Goal: Task Accomplishment & Management: Use online tool/utility

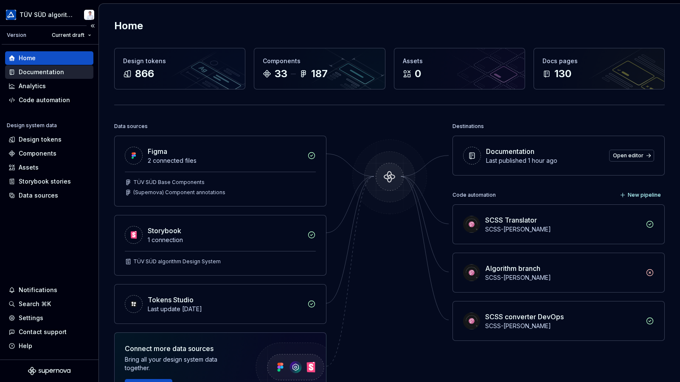
click at [36, 66] on div "Documentation" at bounding box center [49, 72] width 88 height 14
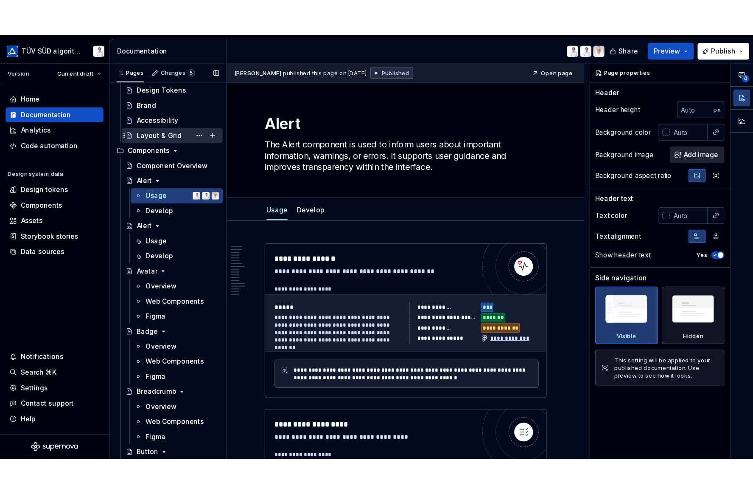
scroll to position [255, 0]
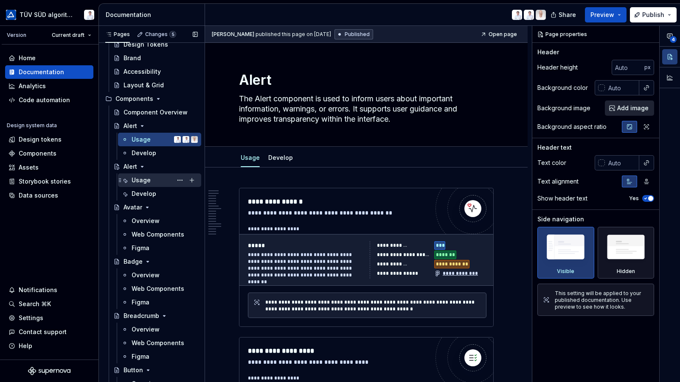
click at [148, 180] on div "Usage" at bounding box center [141, 180] width 19 height 8
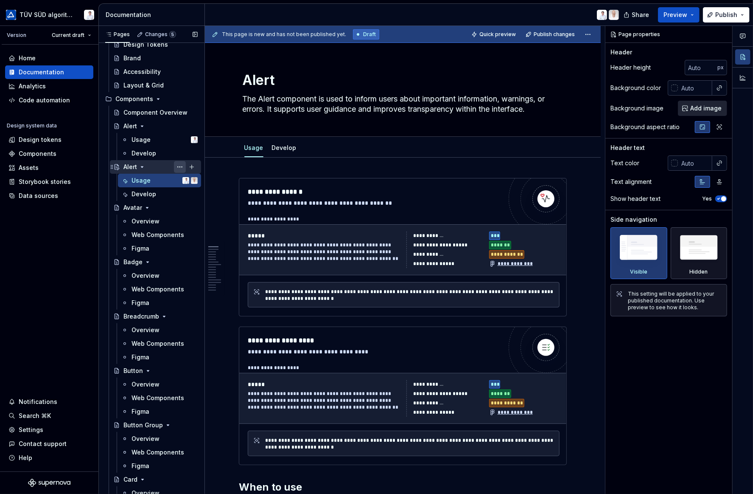
click at [175, 166] on button "Page tree" at bounding box center [180, 167] width 12 height 12
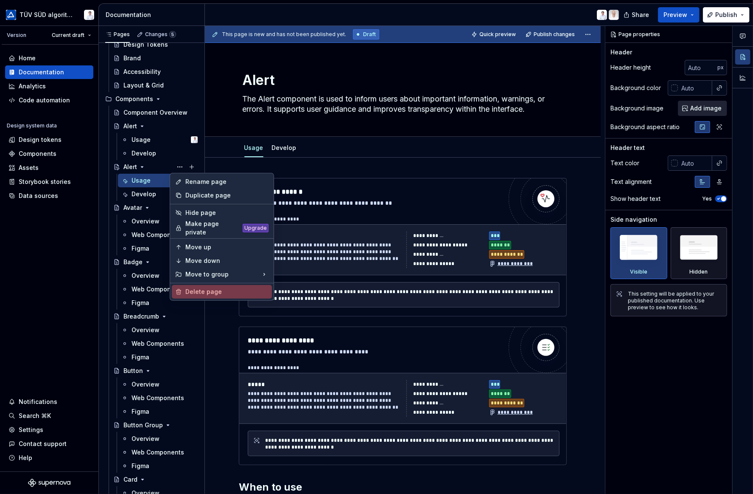
click at [210, 285] on div "Delete page" at bounding box center [222, 292] width 100 height 14
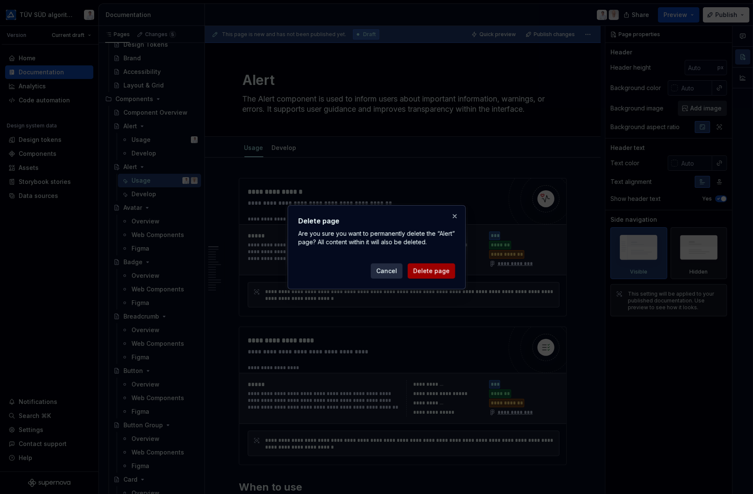
click at [419, 268] on span "Delete page" at bounding box center [431, 271] width 37 height 8
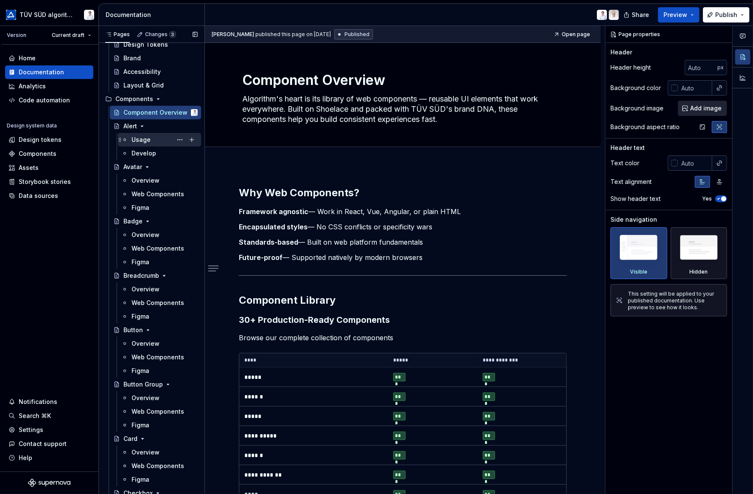
click at [148, 138] on div "Usage" at bounding box center [141, 139] width 19 height 8
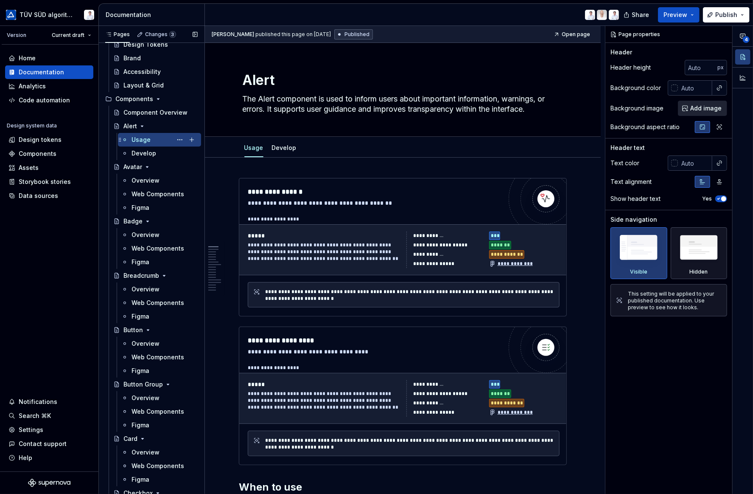
drag, startPoint x: 147, startPoint y: 138, endPoint x: 143, endPoint y: 138, distance: 4.7
click at [143, 138] on div "Usage" at bounding box center [141, 139] width 19 height 8
click at [175, 138] on button "Page tree" at bounding box center [180, 140] width 12 height 12
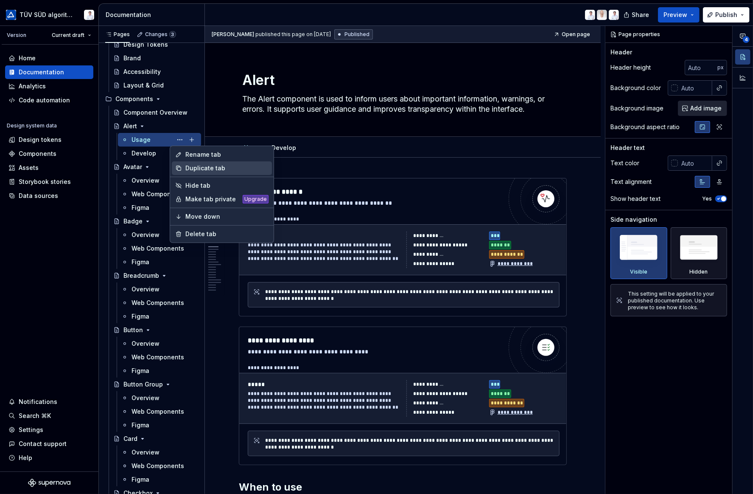
click at [188, 165] on div "Duplicate tab" at bounding box center [226, 168] width 83 height 8
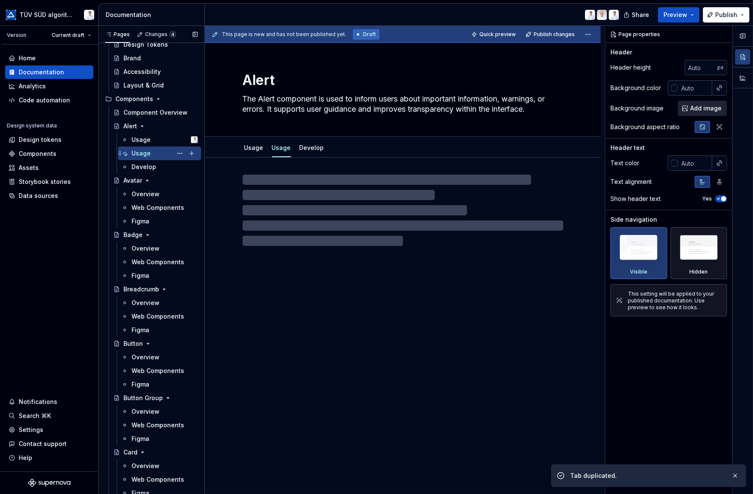
click at [151, 154] on div "Usage" at bounding box center [165, 153] width 66 height 12
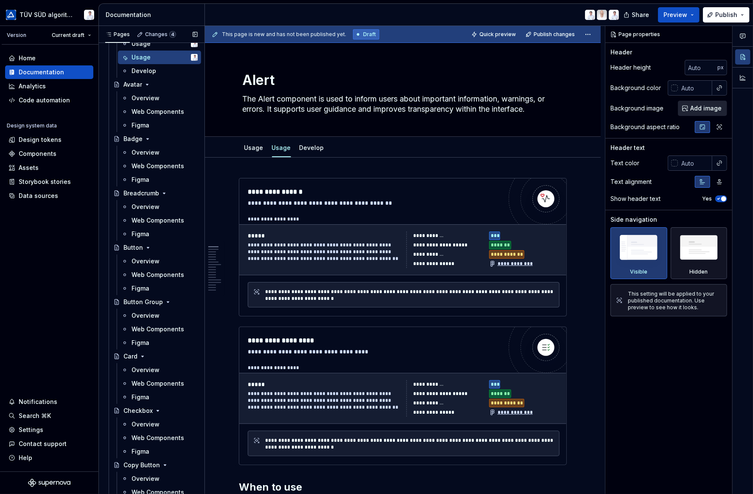
scroll to position [354, 0]
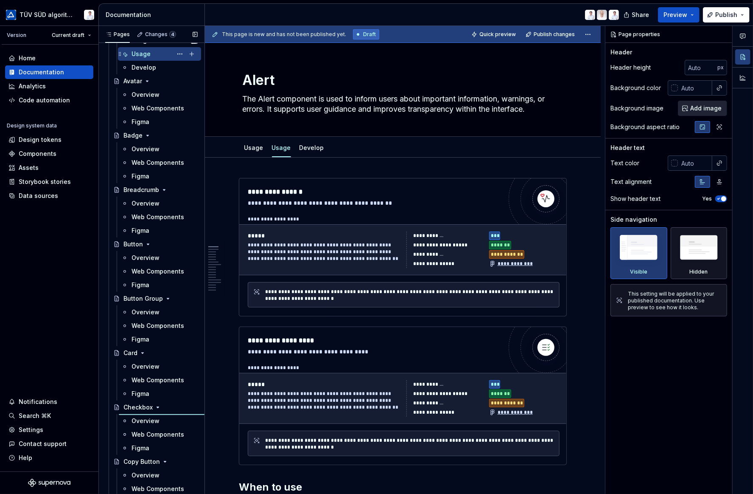
type textarea "*"
type textarea "Checkbox"
type textarea "Checkboxes are used when there are multiple items to select in a list. Users ca…"
type input "100"
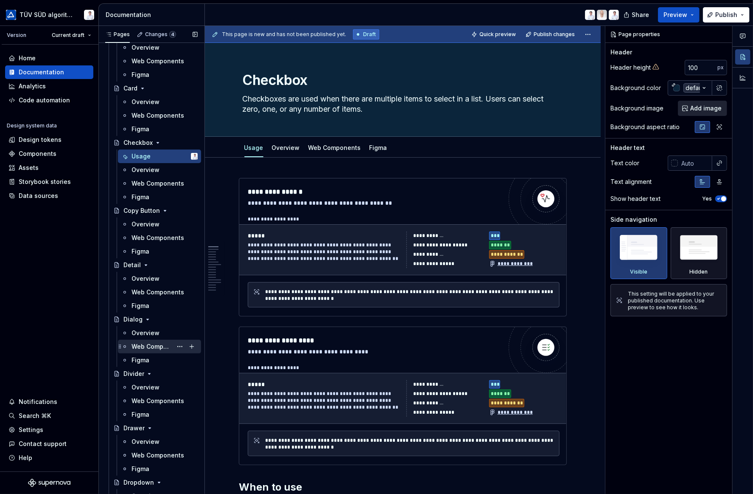
scroll to position [609, 0]
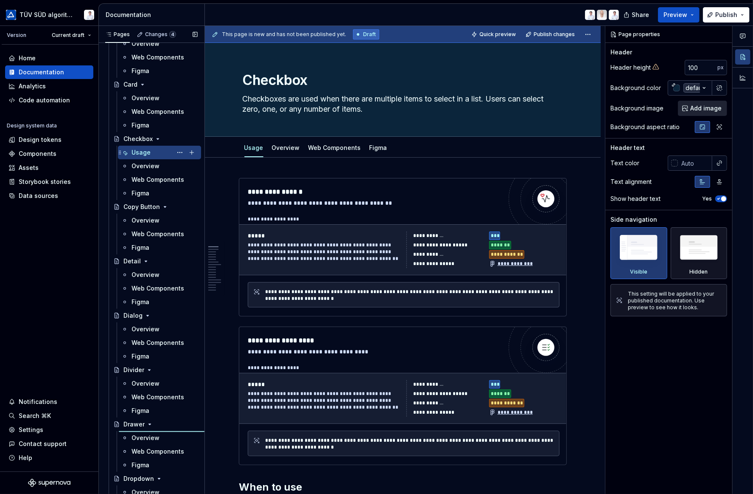
type textarea "*"
type textarea "Drawer"
type textarea "Drawers slide in from a container to expose additional options and information."
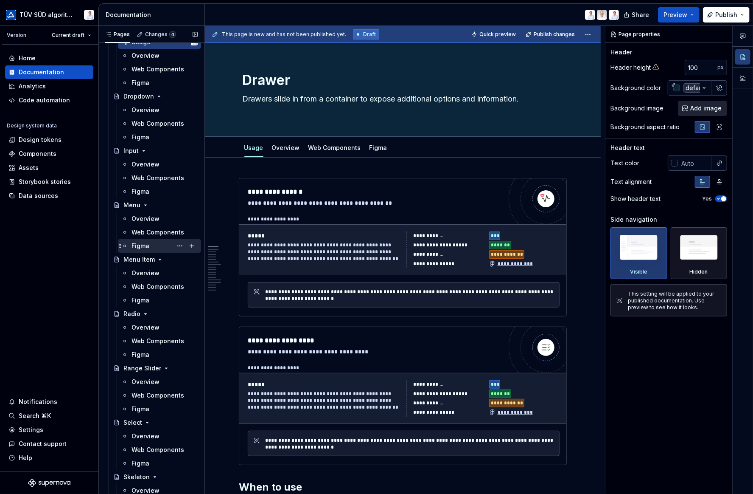
scroll to position [948, 0]
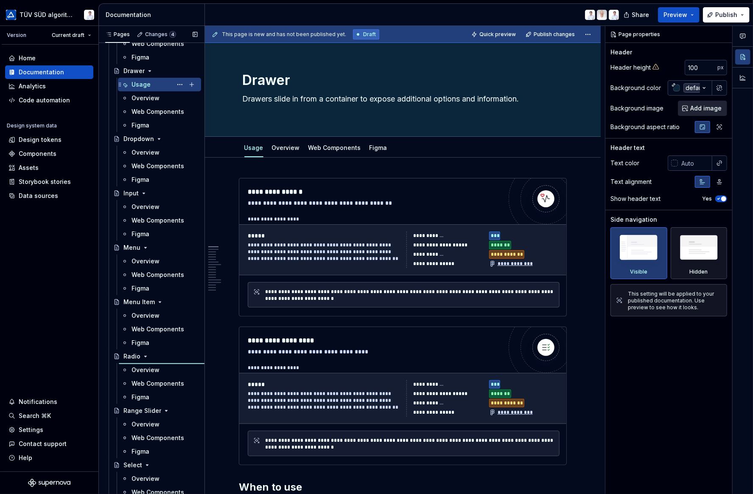
type textarea "*"
type textarea "Radio"
type textarea "Radios allow the user to select a single option from a group."
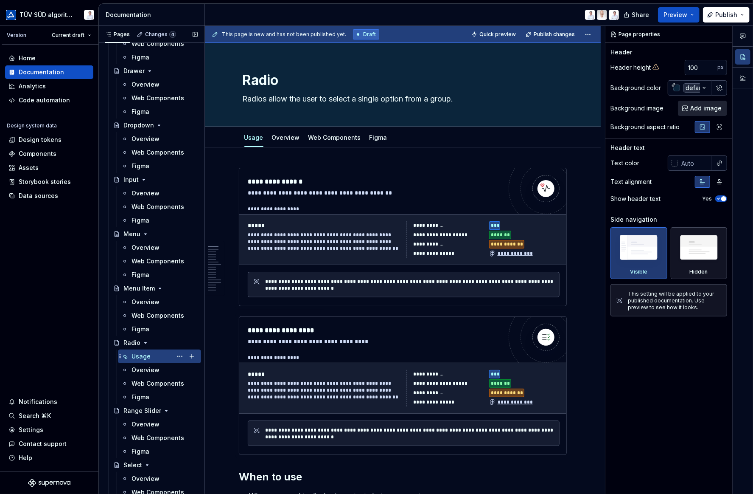
click at [148, 355] on div "Usage" at bounding box center [141, 356] width 19 height 8
click at [402, 223] on div "**********" at bounding box center [404, 239] width 312 height 37
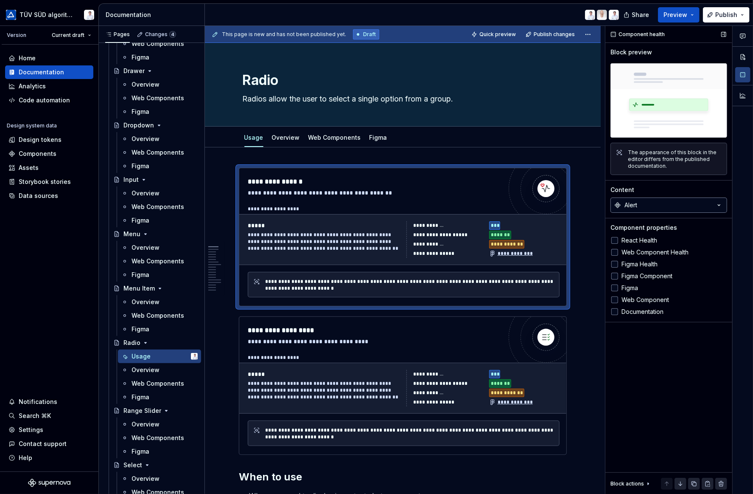
click at [640, 207] on button "Alert" at bounding box center [669, 204] width 117 height 15
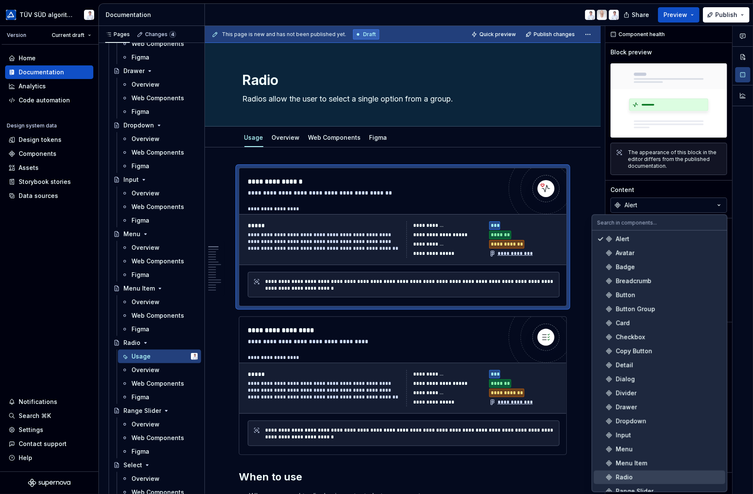
click at [613, 382] on span "Radio" at bounding box center [660, 477] width 132 height 14
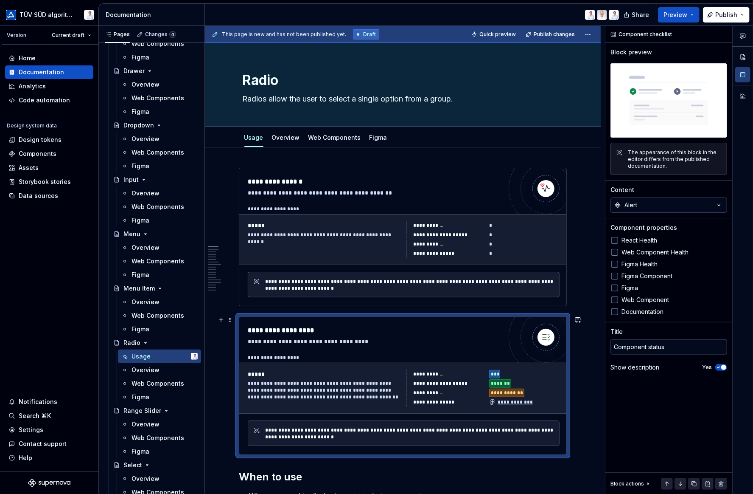
click at [474, 379] on div "**********" at bounding box center [449, 383] width 70 height 8
click at [649, 201] on button "Alert" at bounding box center [669, 204] width 117 height 15
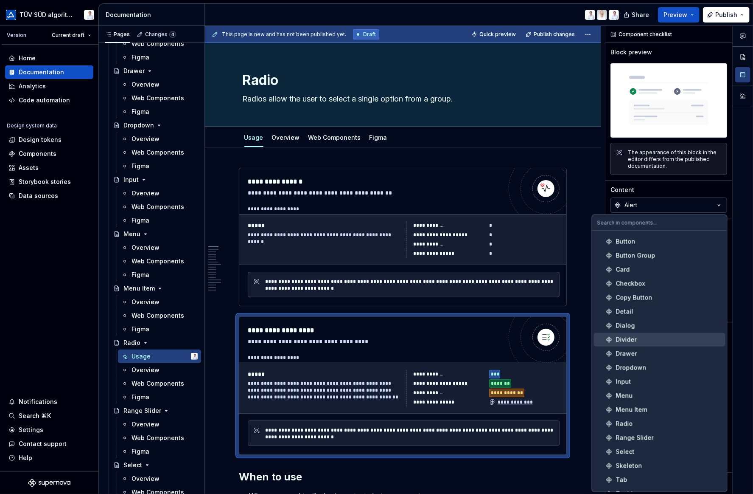
scroll to position [127, 0]
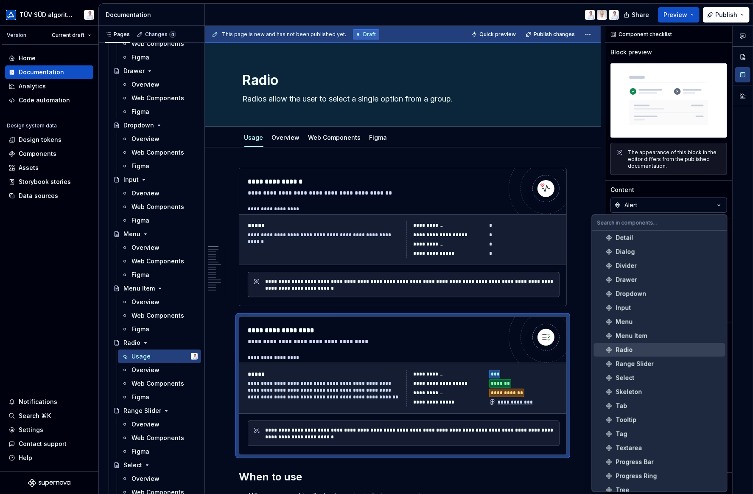
click at [640, 347] on div "Radio" at bounding box center [669, 350] width 106 height 8
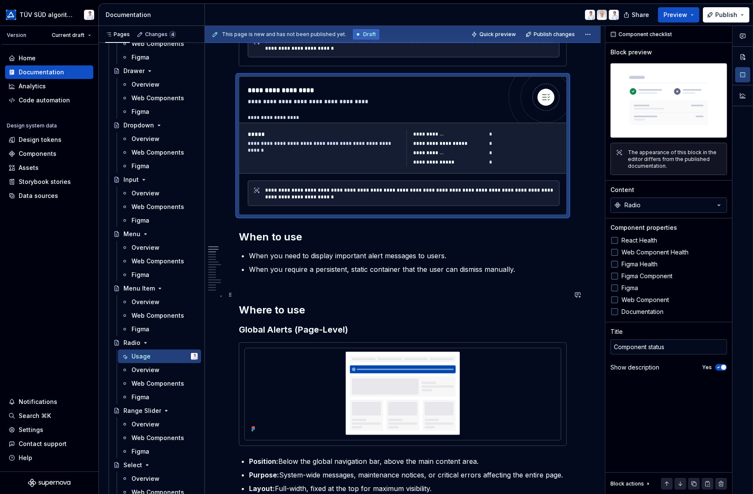
scroll to position [297, 0]
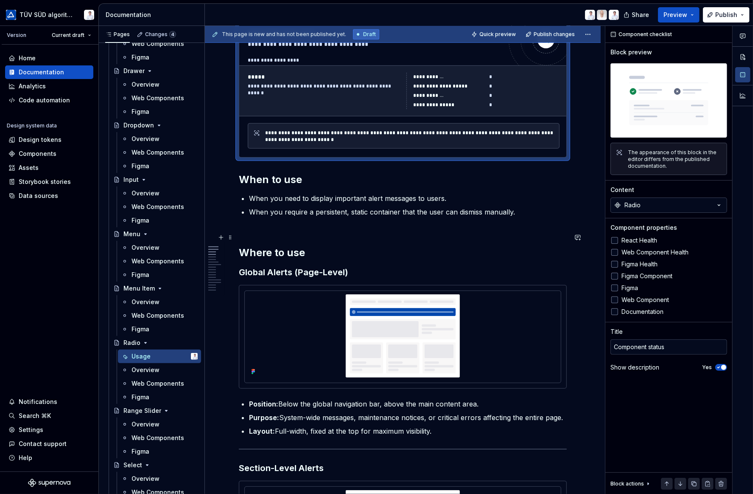
type textarea "*"
click at [299, 247] on strong "Where to use" at bounding box center [272, 252] width 66 height 12
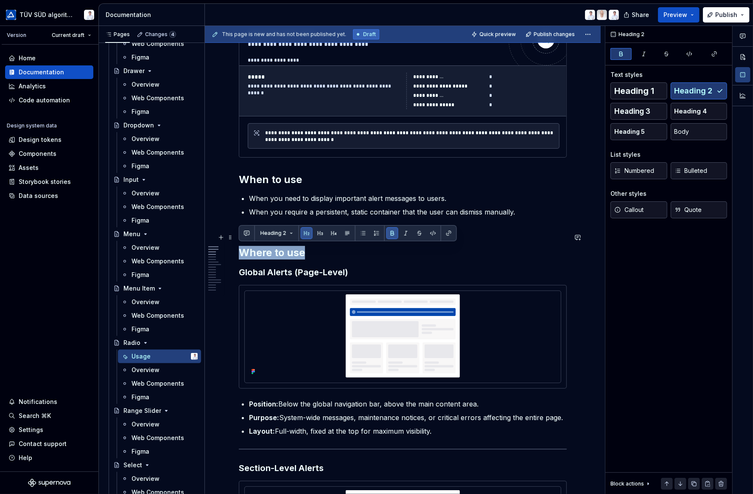
drag, startPoint x: 309, startPoint y: 249, endPoint x: 242, endPoint y: 249, distance: 66.2
click at [242, 249] on h2 "Where to use" at bounding box center [403, 245] width 328 height 27
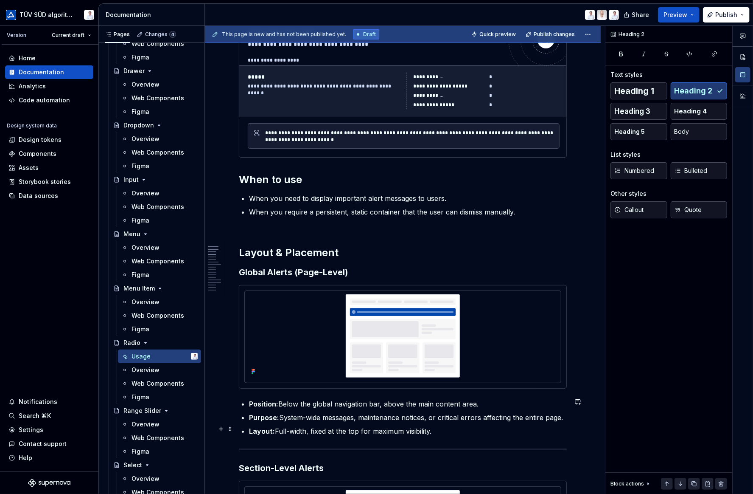
drag, startPoint x: 396, startPoint y: 421, endPoint x: 403, endPoint y: 423, distance: 6.6
click at [396, 382] on ul "Position: Below the global navigation bar, above the main content area. Purpose…" at bounding box center [408, 417] width 318 height 37
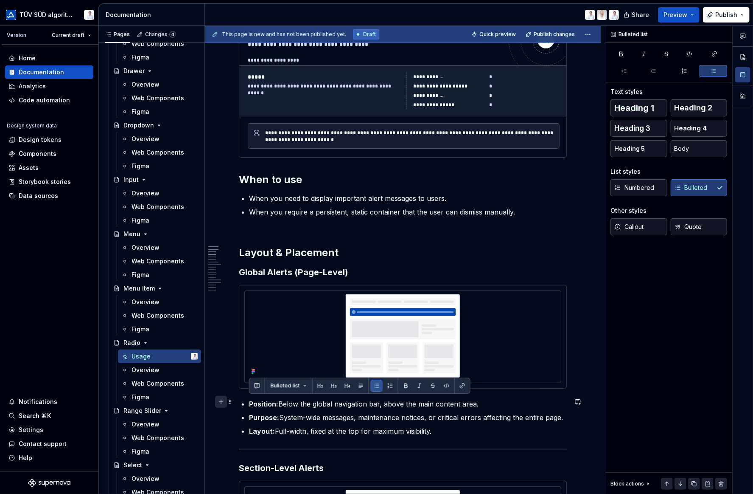
drag, startPoint x: 439, startPoint y: 430, endPoint x: 220, endPoint y: 397, distance: 221.9
click at [360, 382] on p "Purpose: System-wide messages, maintenance notices, or critical errors affectin…" at bounding box center [408, 417] width 318 height 10
drag, startPoint x: 422, startPoint y: 430, endPoint x: 244, endPoint y: 399, distance: 180.1
click at [249, 382] on ul "Position: Below the global navigation bar, above the main content area. Purpose…" at bounding box center [408, 417] width 318 height 37
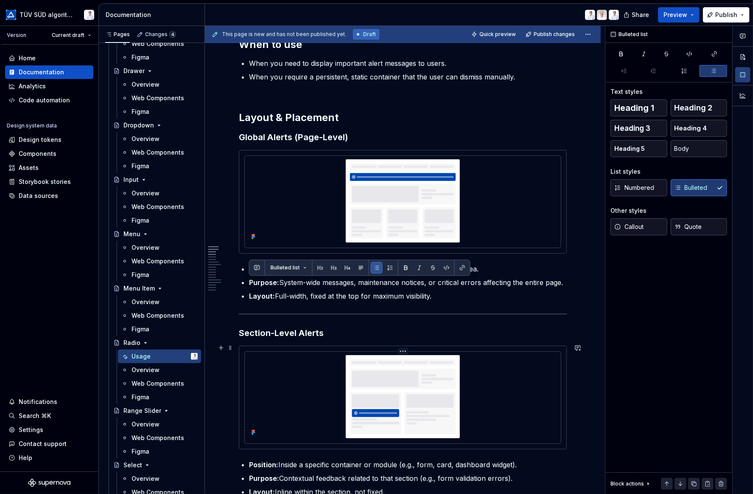
scroll to position [467, 0]
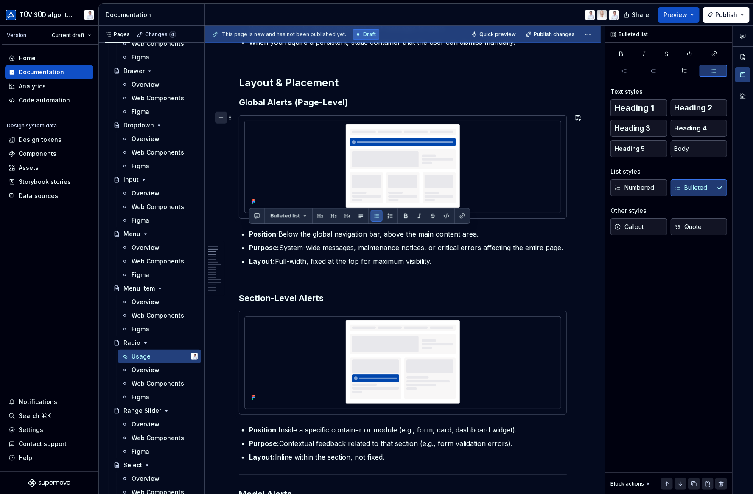
click at [219, 115] on button "button" at bounding box center [221, 118] width 12 height 12
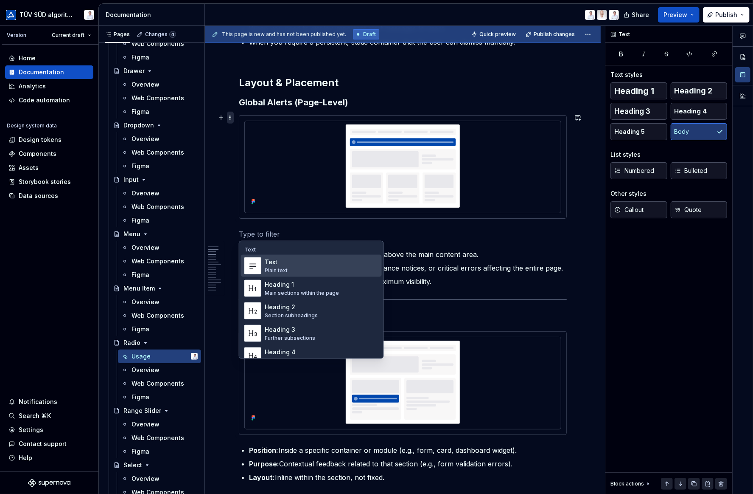
click at [230, 117] on span at bounding box center [230, 118] width 7 height 12
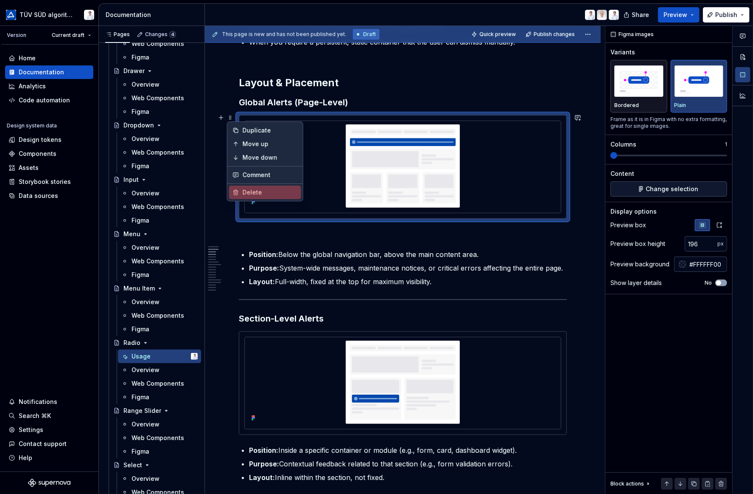
click at [249, 191] on div "Delete" at bounding box center [270, 192] width 55 height 8
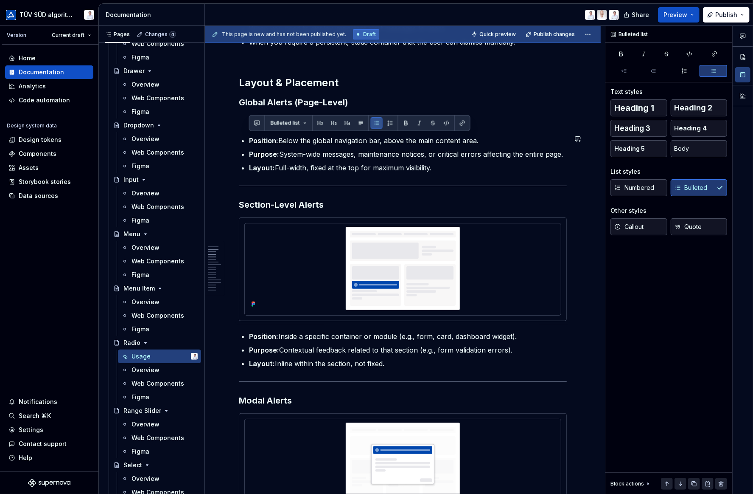
drag, startPoint x: 397, startPoint y: 163, endPoint x: 240, endPoint y: 127, distance: 161.0
click at [439, 152] on p "Purpose: System-wide messages, maintenance notices, or critical errors affectin…" at bounding box center [408, 154] width 318 height 10
drag, startPoint x: 439, startPoint y: 165, endPoint x: 243, endPoint y: 138, distance: 197.9
click at [249, 138] on ul "Position: Below the global navigation bar, above the main content area. Purpose…" at bounding box center [408, 153] width 318 height 37
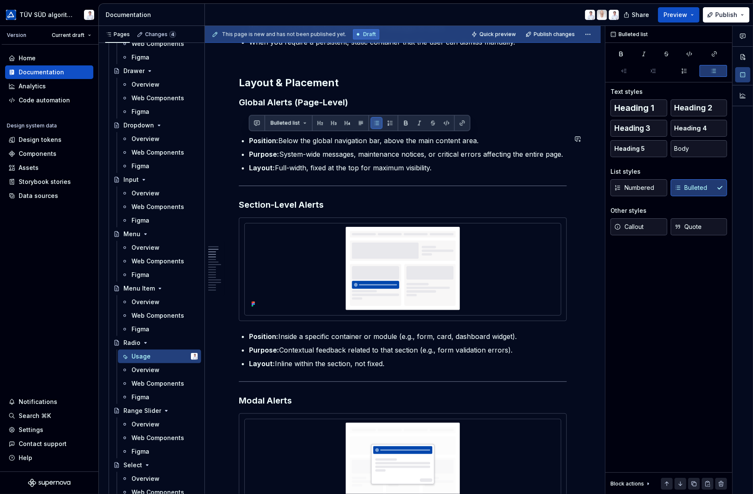
paste div
click at [289, 149] on p "Purpose: System-wide messages, maintenance notices, or critical errors affectin…" at bounding box center [408, 154] width 318 height 10
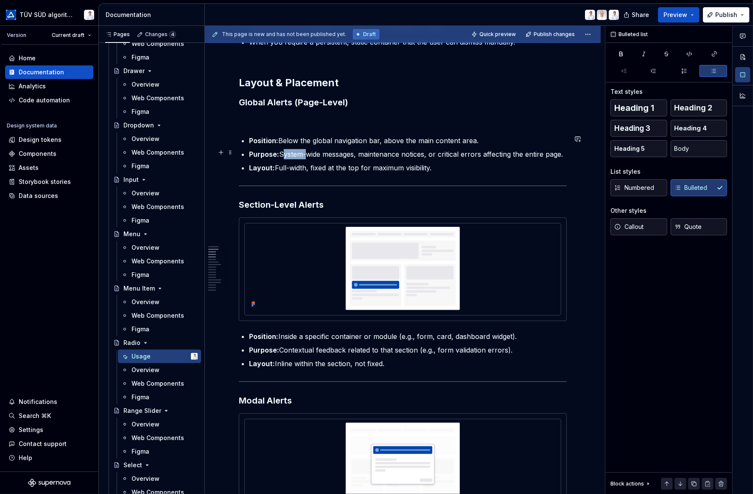
click at [289, 149] on p "Purpose: System-wide messages, maintenance notices, or critical errors affectin…" at bounding box center [408, 154] width 318 height 10
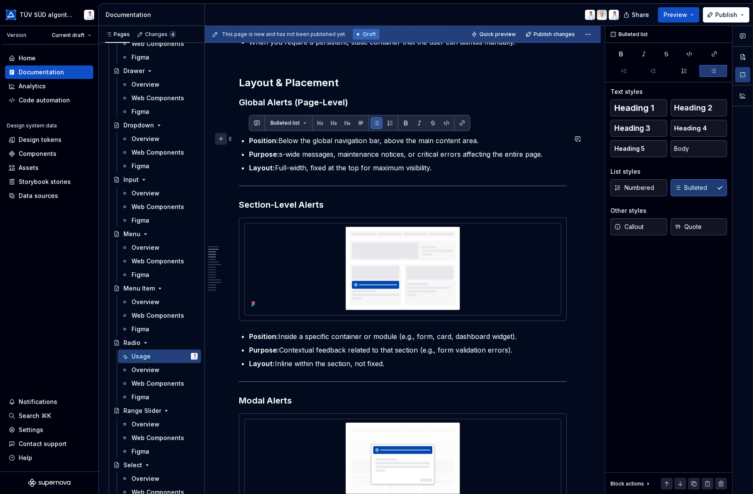
drag, startPoint x: 432, startPoint y: 164, endPoint x: 218, endPoint y: 138, distance: 215.9
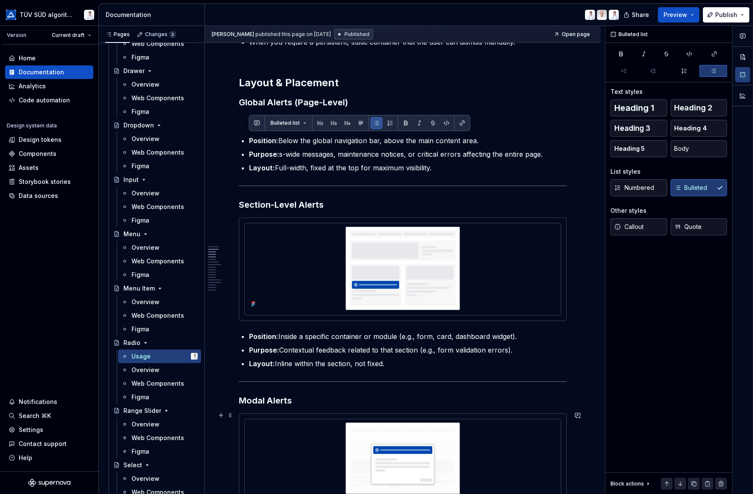
click at [413, 382] on img at bounding box center [402, 463] width 309 height 83
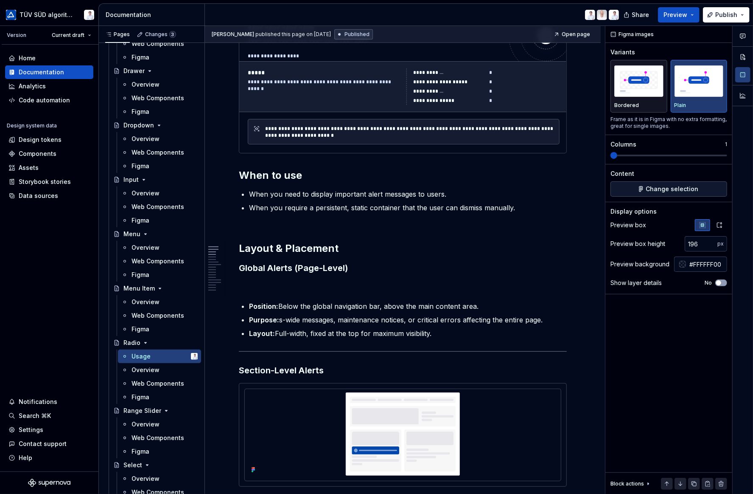
scroll to position [382, 0]
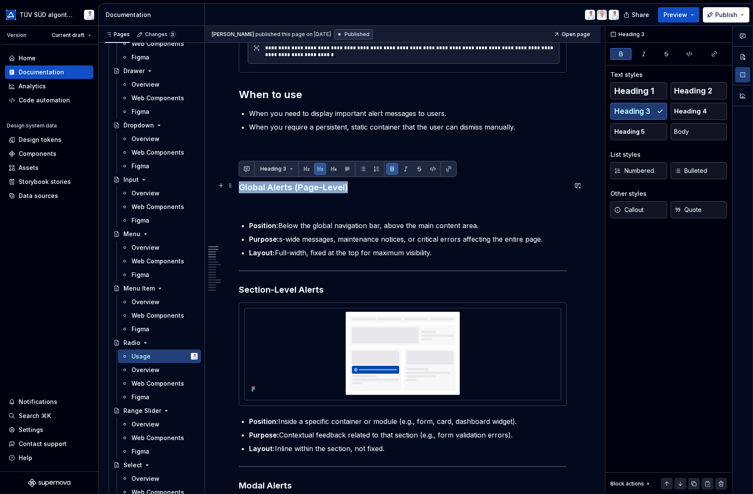
drag, startPoint x: 355, startPoint y: 184, endPoint x: 234, endPoint y: 184, distance: 120.5
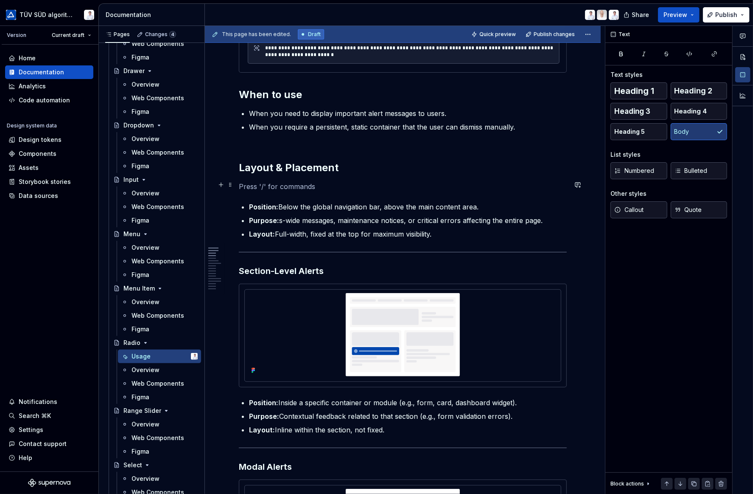
click at [274, 183] on p at bounding box center [403, 186] width 328 height 10
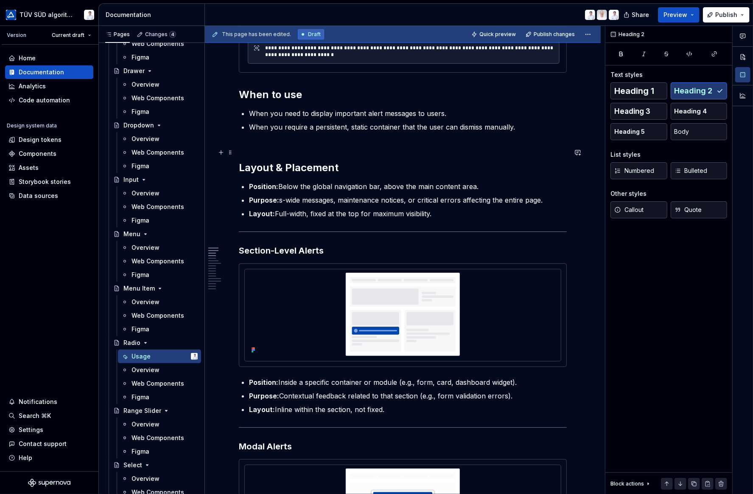
click at [411, 157] on h2 "📐 Layout & Placement" at bounding box center [403, 160] width 328 height 27
click at [363, 211] on p "Layout: Full-width, fixed at the top for maximum visibility." at bounding box center [408, 213] width 318 height 10
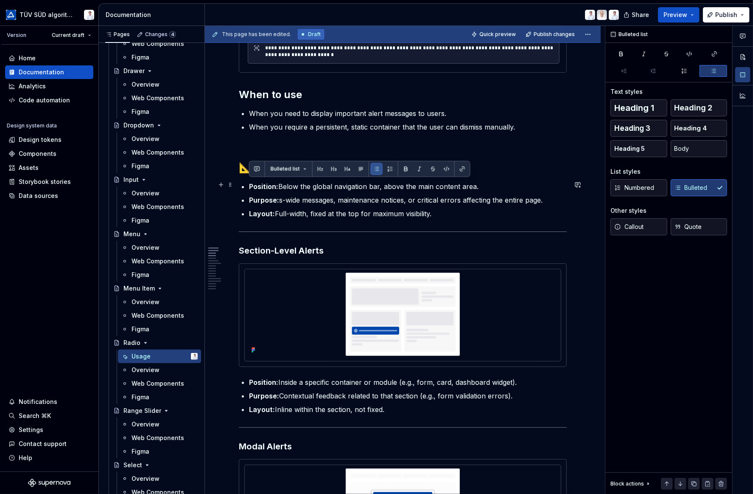
drag, startPoint x: 435, startPoint y: 209, endPoint x: 241, endPoint y: 182, distance: 196.3
click at [369, 199] on p "Purpose: s-wide messages, maintenance notices, or critical errors affecting the…" at bounding box center [408, 200] width 318 height 10
click at [346, 185] on p "Position: Below the global navigation bar, above the main content area." at bounding box center [408, 186] width 318 height 10
drag, startPoint x: 454, startPoint y: 185, endPoint x: 250, endPoint y: 185, distance: 203.3
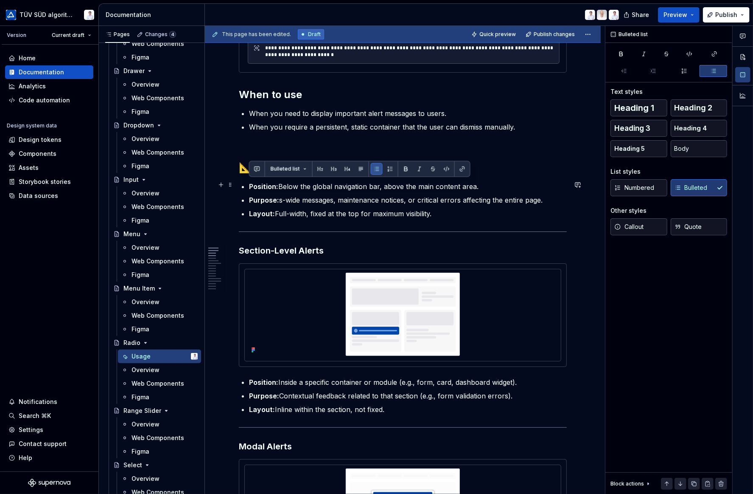
click at [250, 185] on p "Position: Below the global navigation bar, above the main content area." at bounding box center [408, 186] width 318 height 10
click at [390, 199] on p "Purpose: s-wide messages, maintenance notices, or critical errors affecting the…" at bounding box center [408, 200] width 318 height 10
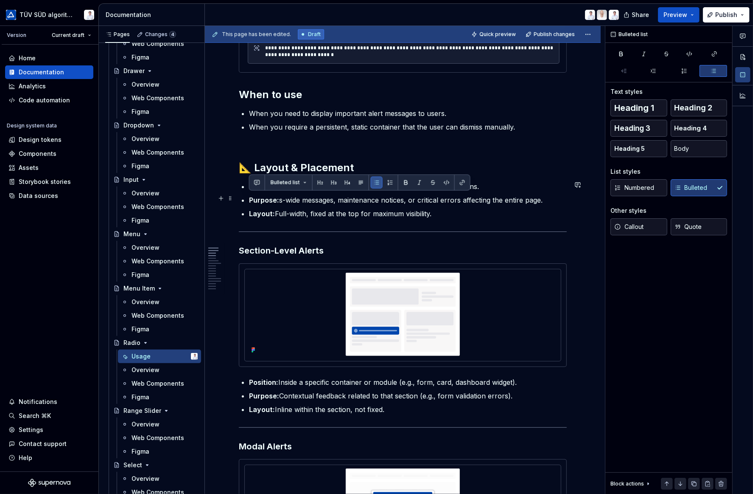
drag, startPoint x: 548, startPoint y: 197, endPoint x: 249, endPoint y: 199, distance: 299.3
click at [249, 199] on p "Purpose: s-wide messages, maintenance notices, or critical errors affecting the…" at bounding box center [408, 200] width 318 height 10
click at [339, 212] on p "Layout: Full-width, fixed at the top for maximum visibility." at bounding box center [408, 213] width 318 height 10
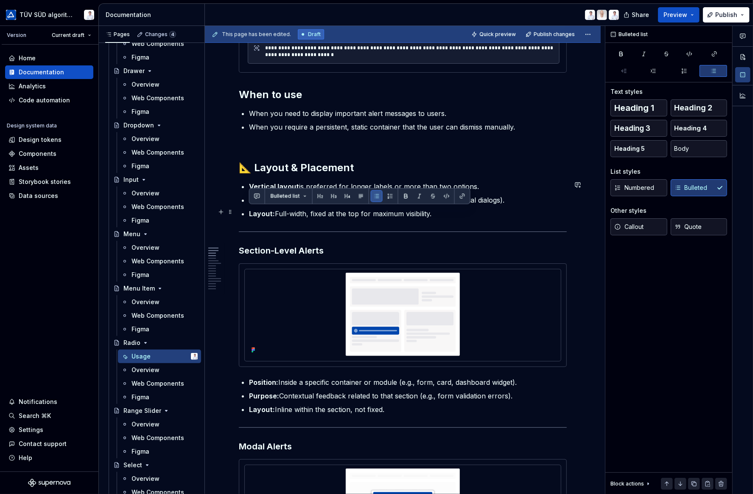
drag, startPoint x: 435, startPoint y: 210, endPoint x: 250, endPoint y: 210, distance: 185.5
click at [250, 210] on p "Layout: Full-width, fixed at the top for maximum visibility." at bounding box center [408, 213] width 318 height 10
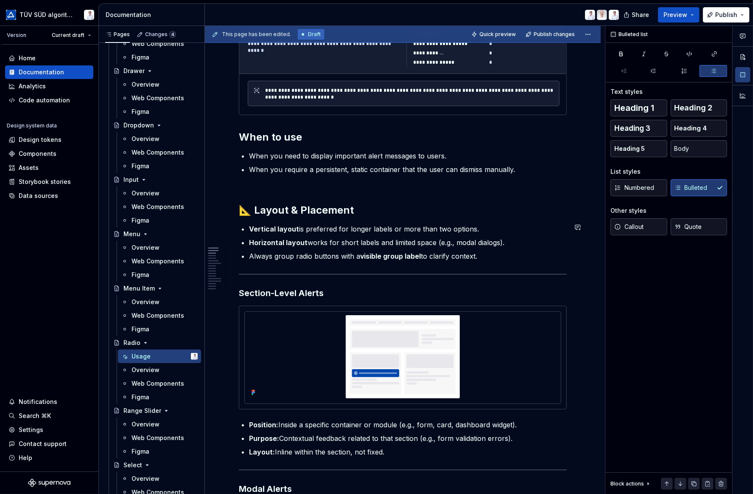
scroll to position [255, 0]
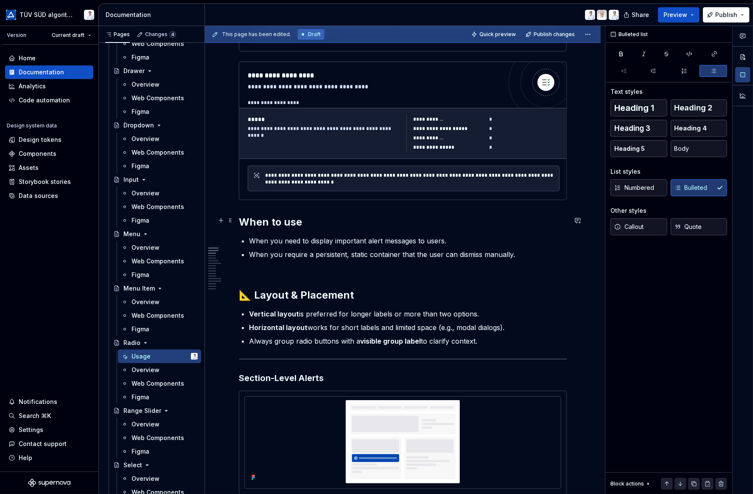
click at [241, 219] on strong "When to use" at bounding box center [270, 222] width 63 height 12
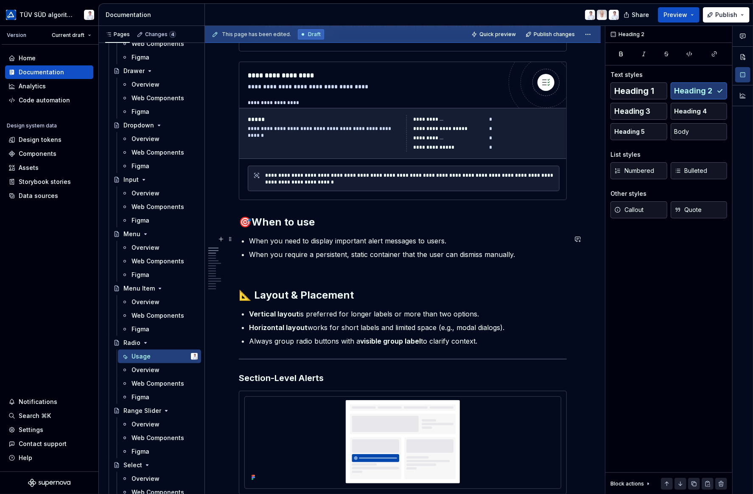
click at [335, 240] on p "When you need to display important alert messages to users." at bounding box center [408, 241] width 318 height 10
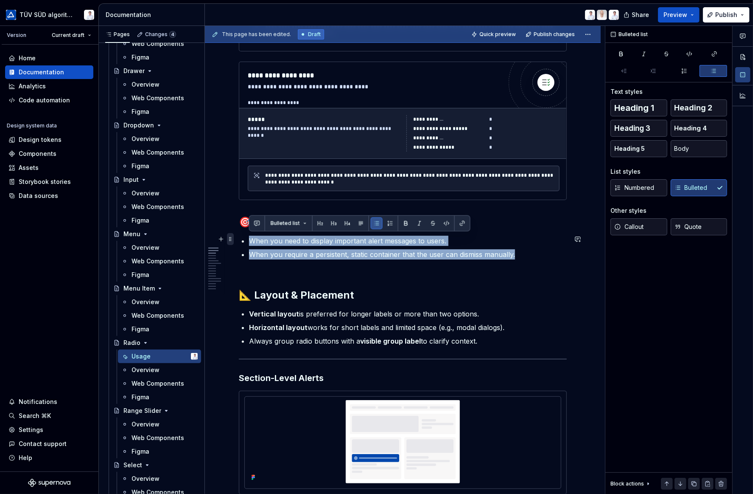
drag, startPoint x: 506, startPoint y: 254, endPoint x: 227, endPoint y: 240, distance: 279.6
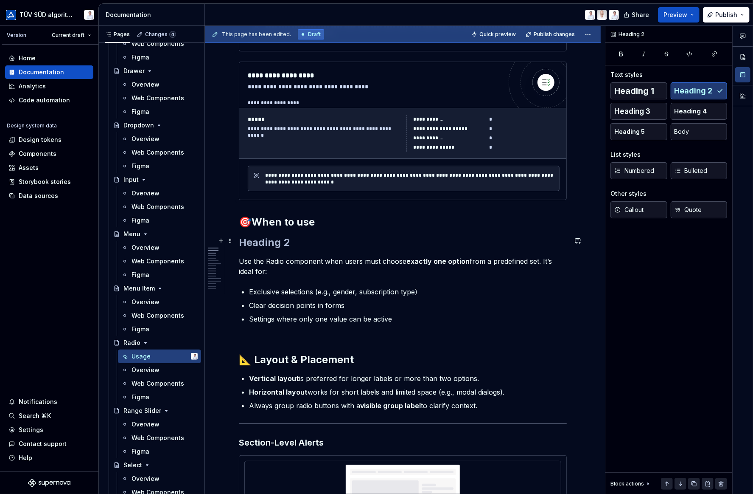
click at [283, 241] on h2 at bounding box center [403, 243] width 328 height 14
click at [289, 241] on h2 at bounding box center [403, 243] width 328 height 14
click at [284, 221] on strong "When to use" at bounding box center [283, 222] width 63 height 12
drag, startPoint x: 292, startPoint y: 240, endPoint x: 237, endPoint y: 242, distance: 55.2
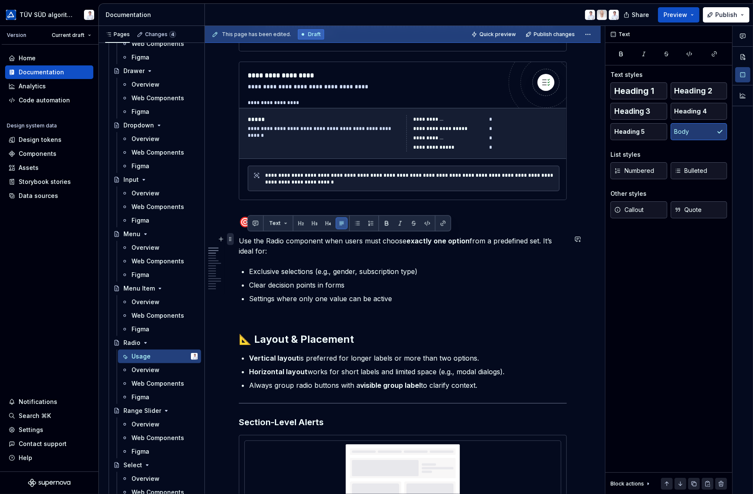
drag, startPoint x: 272, startPoint y: 246, endPoint x: 230, endPoint y: 238, distance: 41.9
click at [257, 249] on p "Use the Radio component when users must choose exactly one option from a predef…" at bounding box center [403, 246] width 328 height 20
drag, startPoint x: 271, startPoint y: 248, endPoint x: 239, endPoint y: 242, distance: 33.4
click at [239, 242] on p "Use the Radio component when users must choose exactly one option from a predef…" at bounding box center [403, 246] width 328 height 20
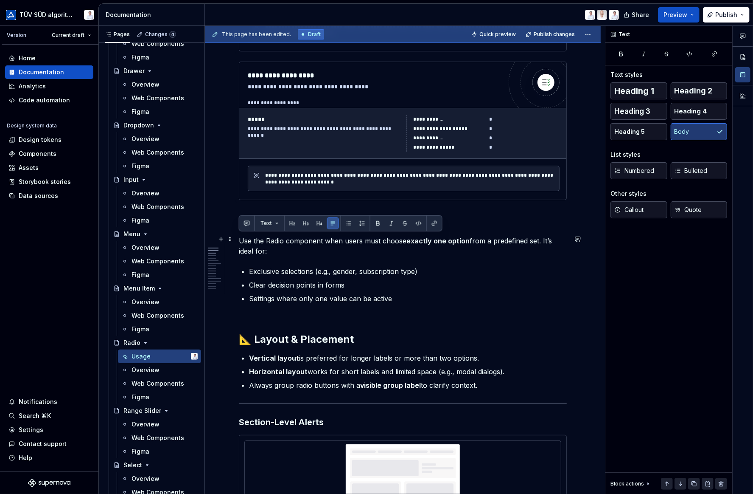
click at [329, 250] on p "Use the Radio component when users must choose exactly one option from a predef…" at bounding box center [403, 246] width 328 height 20
click at [273, 248] on p "Use the Radio component when users must choose exactly one option from a predef…" at bounding box center [403, 246] width 328 height 20
click at [301, 250] on p "Use the Radio component when users must choose exactly one option from a predef…" at bounding box center [403, 246] width 328 height 20
click at [462, 219] on h2 "🎯 When to use" at bounding box center [403, 222] width 328 height 14
click at [240, 238] on p "Use the Radio component when users must choose exactly one option from a predef…" at bounding box center [403, 246] width 328 height 20
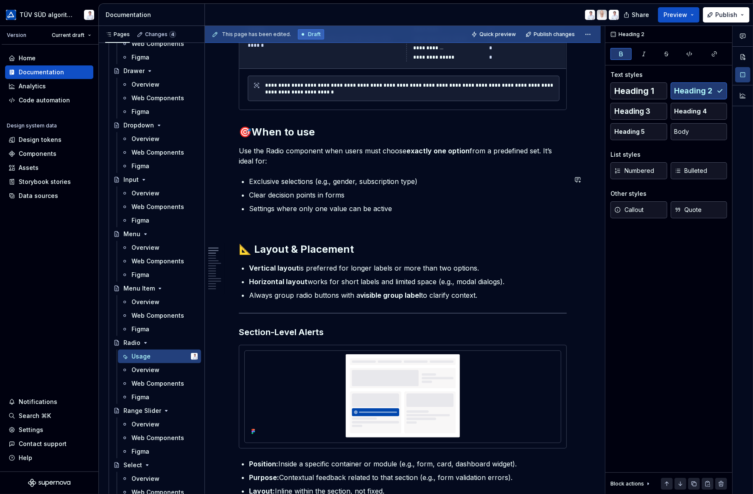
scroll to position [382, 0]
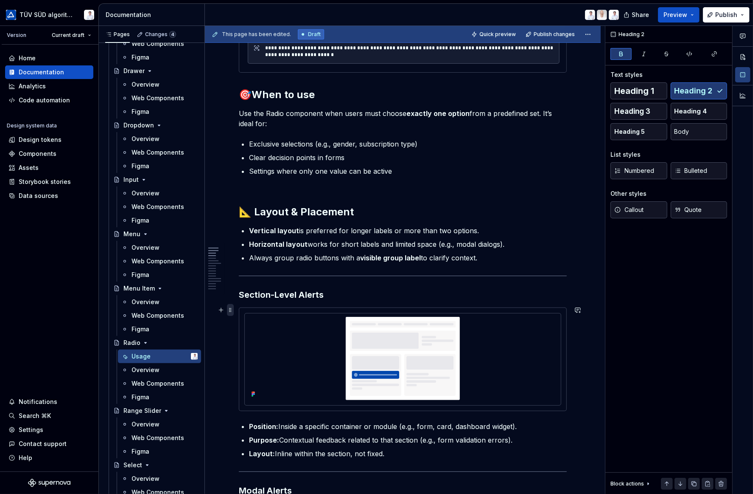
click at [231, 309] on span at bounding box center [230, 310] width 7 height 12
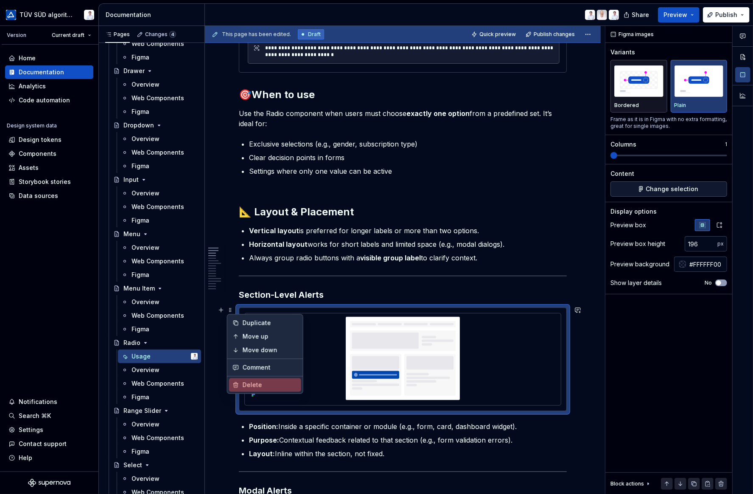
click at [249, 382] on div "Delete" at bounding box center [270, 384] width 55 height 8
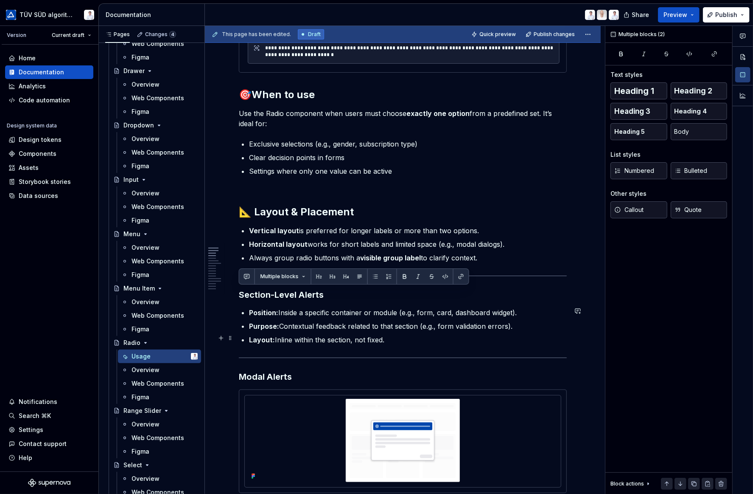
drag, startPoint x: 239, startPoint y: 292, endPoint x: 396, endPoint y: 337, distance: 162.7
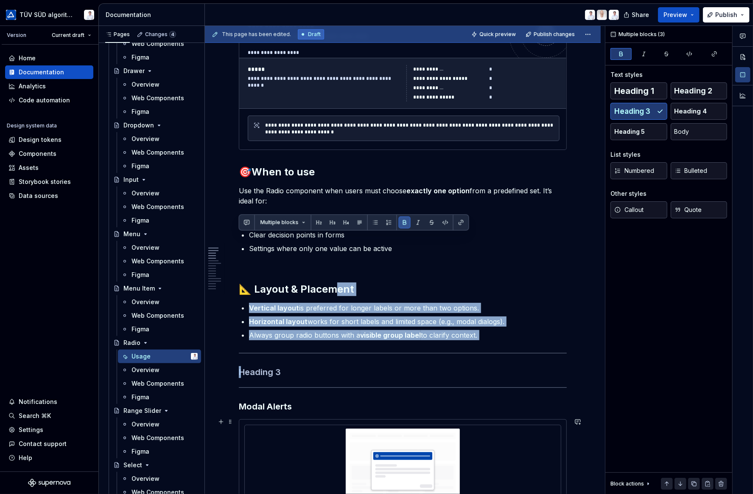
scroll to position [297, 0]
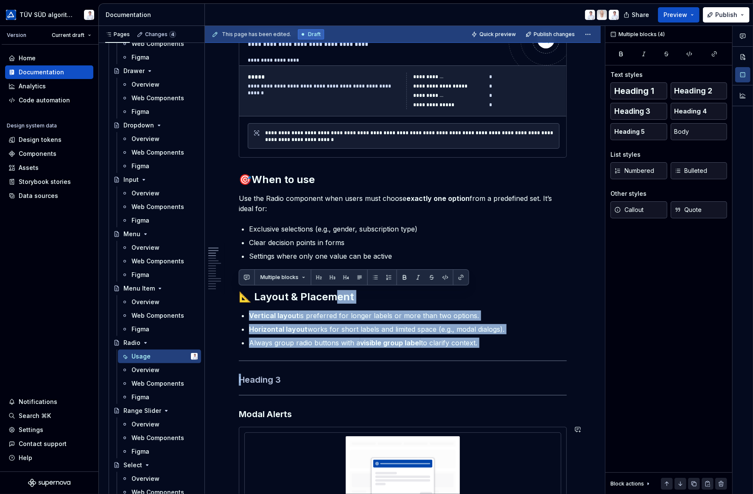
drag, startPoint x: 239, startPoint y: 292, endPoint x: 339, endPoint y: 289, distance: 99.8
click at [295, 381] on h3 at bounding box center [403, 380] width 328 height 12
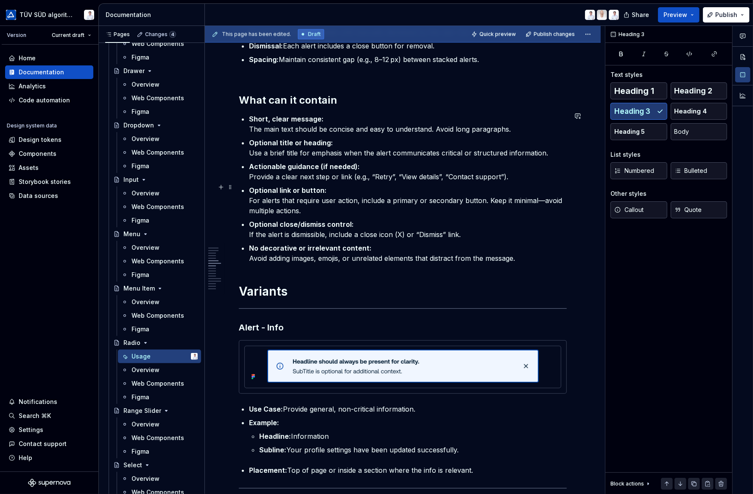
scroll to position [1061, 0]
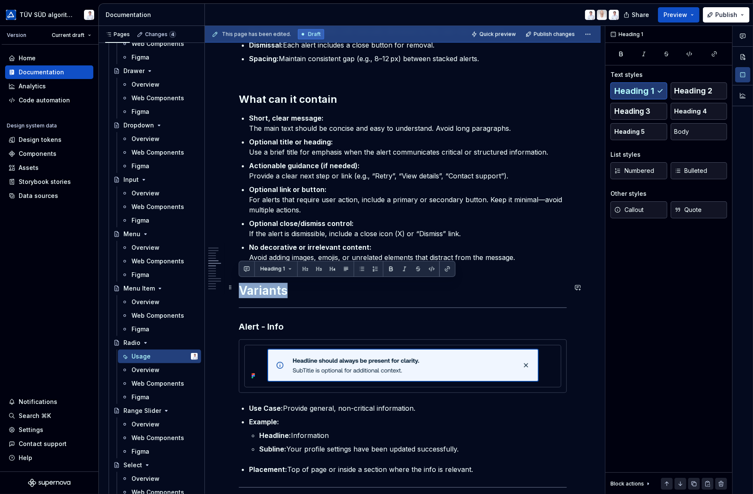
drag, startPoint x: 284, startPoint y: 289, endPoint x: 242, endPoint y: 287, distance: 42.0
click at [242, 287] on h1 "Variants" at bounding box center [403, 290] width 328 height 15
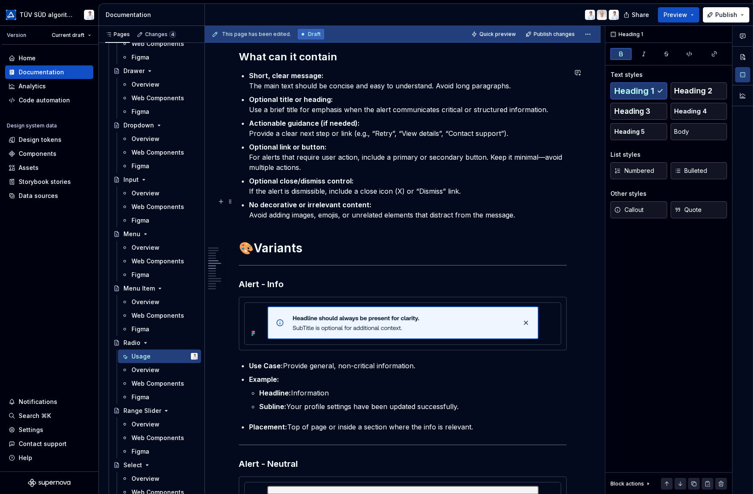
scroll to position [1019, 0]
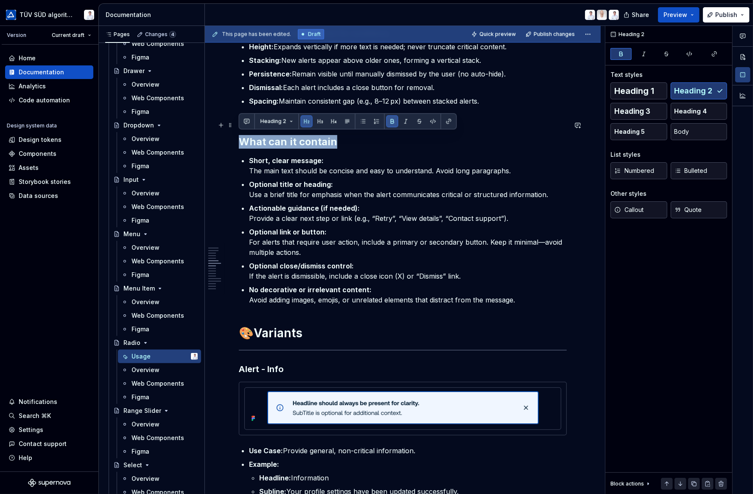
drag, startPoint x: 332, startPoint y: 139, endPoint x: 241, endPoint y: 138, distance: 90.8
click at [241, 138] on strong "What can it contain" at bounding box center [288, 141] width 98 height 12
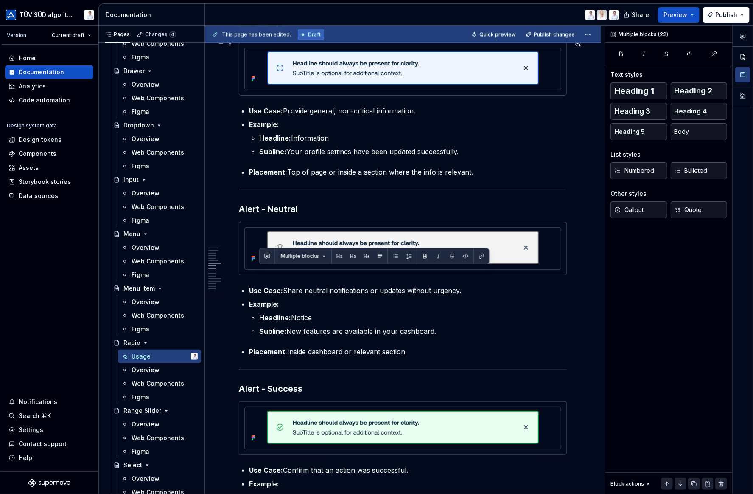
scroll to position [1231, 0]
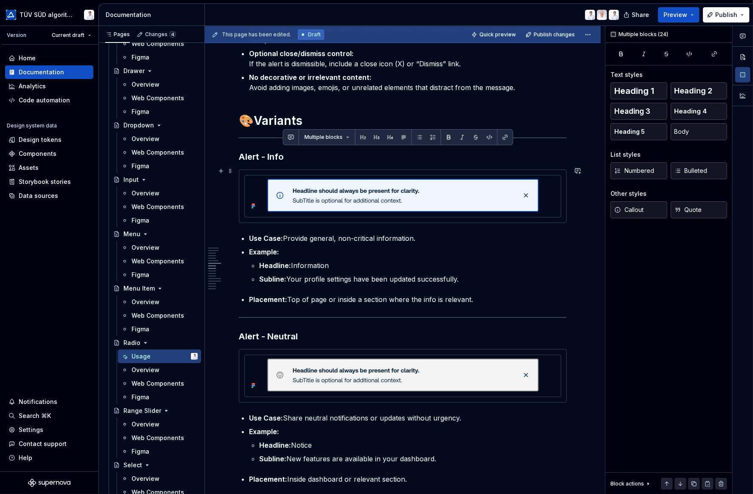
drag, startPoint x: 505, startPoint y: 418, endPoint x: 234, endPoint y: 169, distance: 367.7
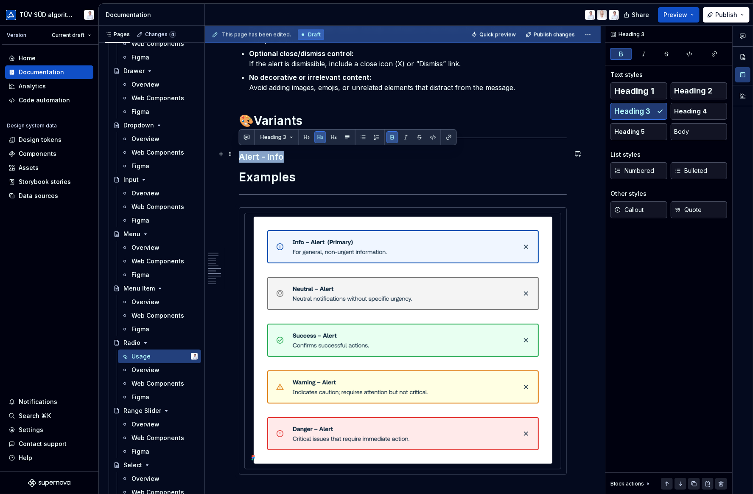
drag, startPoint x: 282, startPoint y: 153, endPoint x: 236, endPoint y: 152, distance: 45.8
click at [236, 152] on div "**********" at bounding box center [403, 245] width 396 height 2659
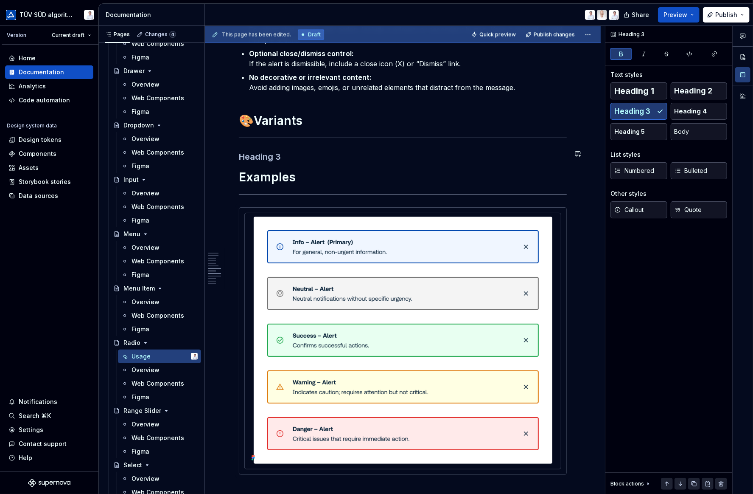
click at [254, 147] on div "**********" at bounding box center [403, 177] width 328 height 2481
click at [250, 151] on h3 at bounding box center [403, 157] width 328 height 12
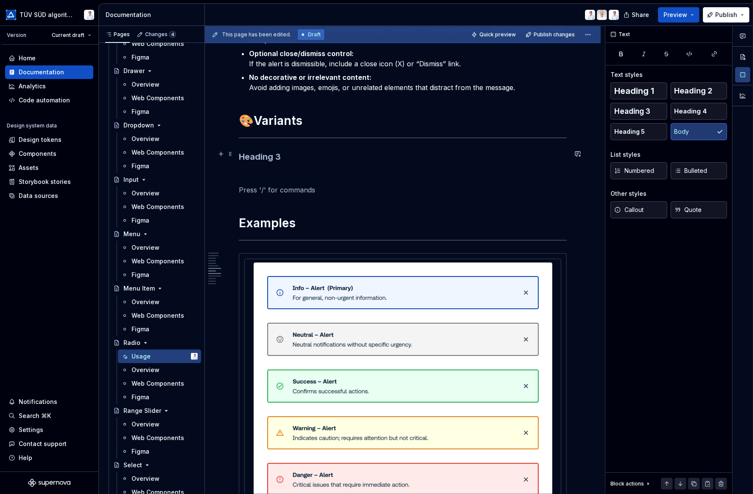
click at [246, 153] on h3 at bounding box center [403, 157] width 328 height 12
click at [253, 272] on div at bounding box center [402, 385] width 309 height 247
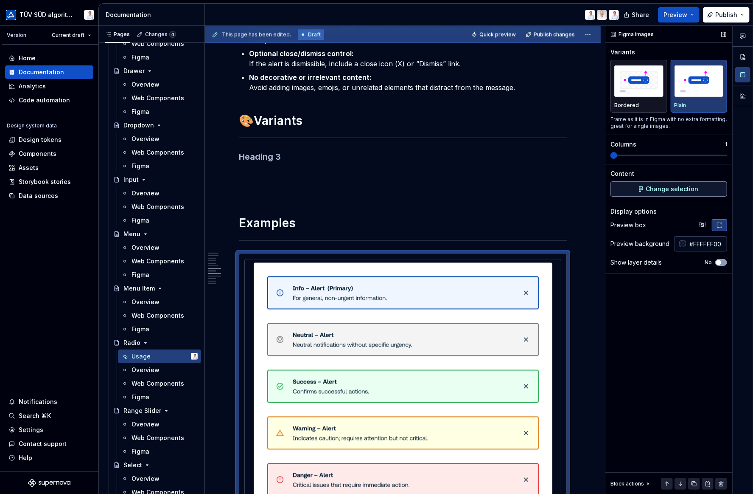
click at [663, 188] on span "Change selection" at bounding box center [672, 189] width 53 height 8
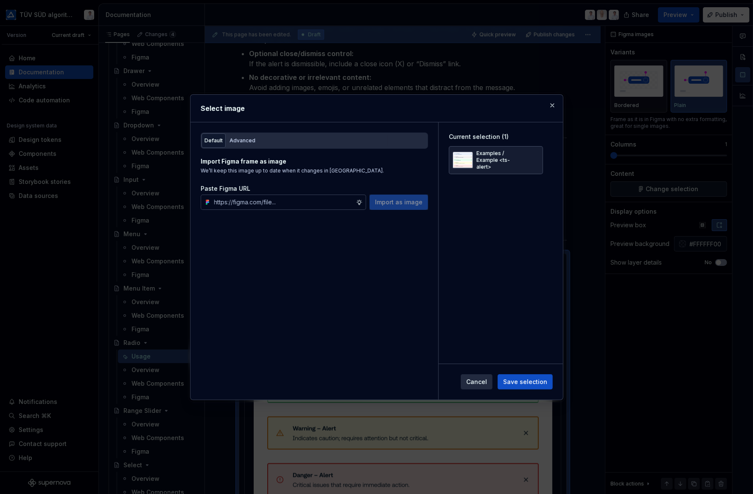
type textarea "*"
click at [236, 136] on div "Advanced" at bounding box center [243, 140] width 26 height 8
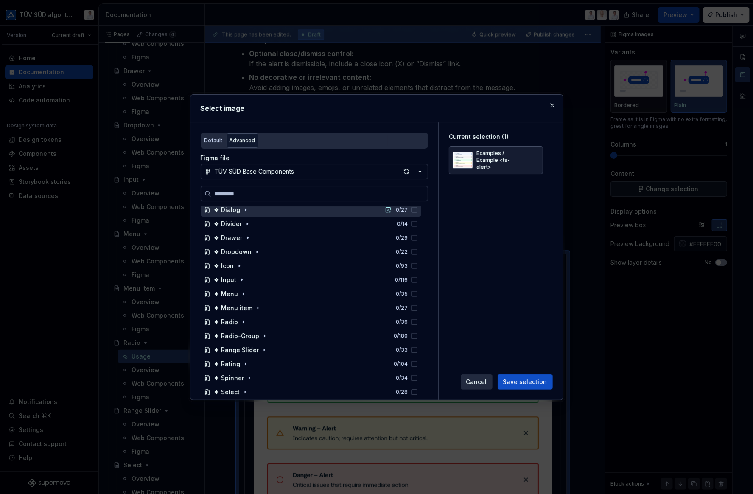
scroll to position [297, 0]
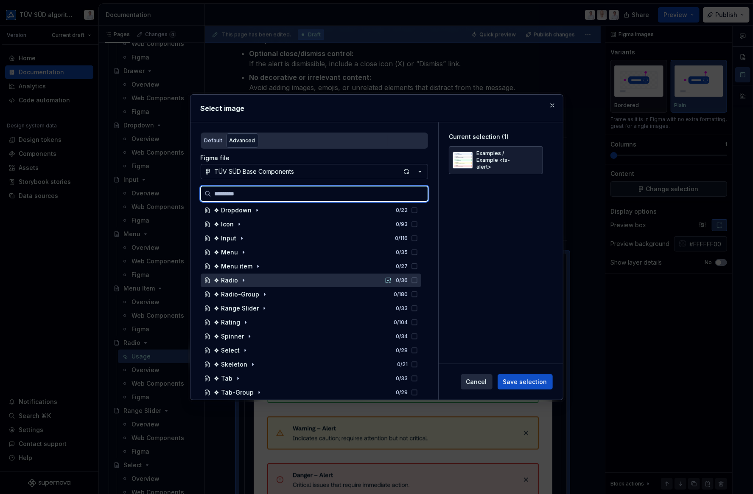
click at [228, 280] on div "❖ Radio" at bounding box center [226, 280] width 24 height 8
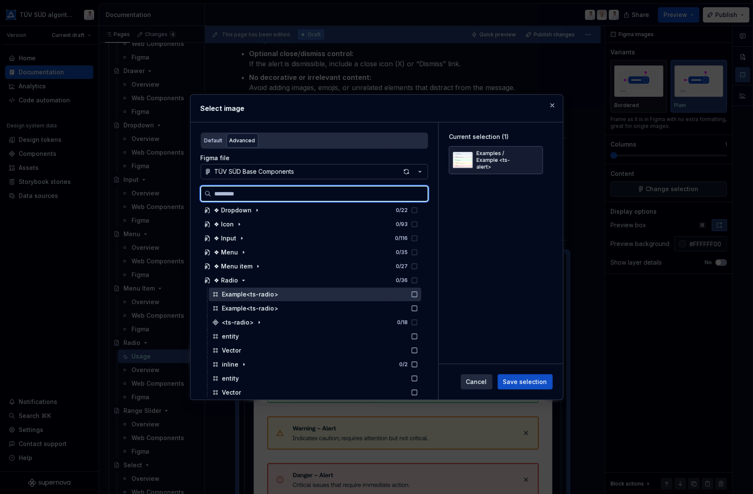
click at [230, 293] on div "Example<ts-radio>" at bounding box center [250, 294] width 56 height 8
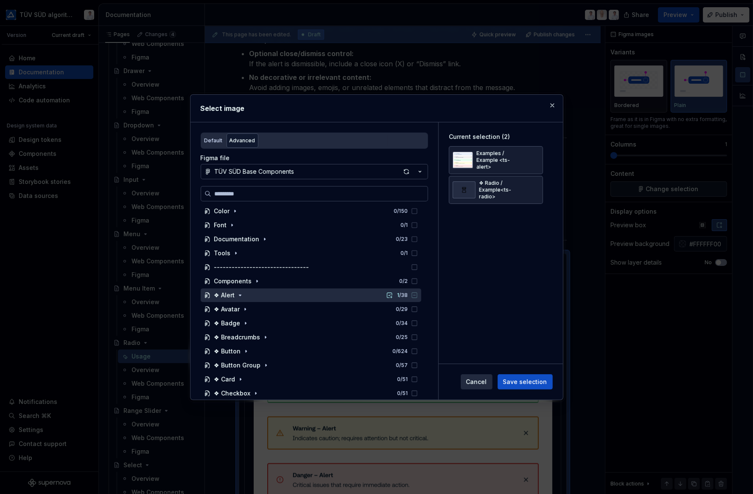
scroll to position [0, 0]
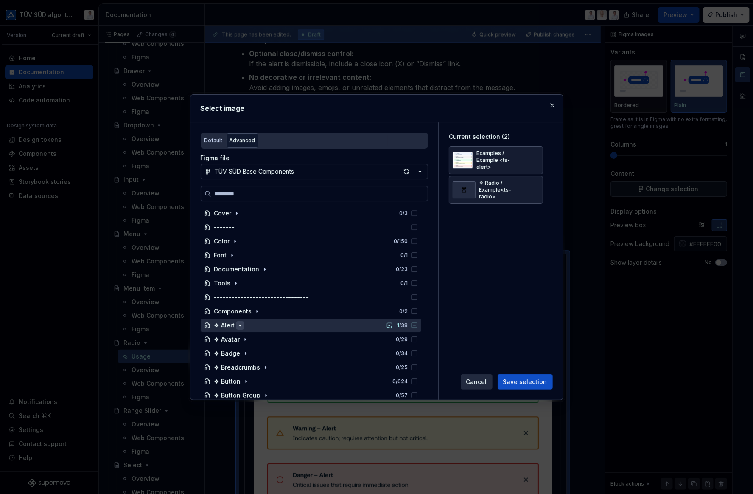
click at [240, 322] on icon "button" at bounding box center [240, 325] width 7 height 7
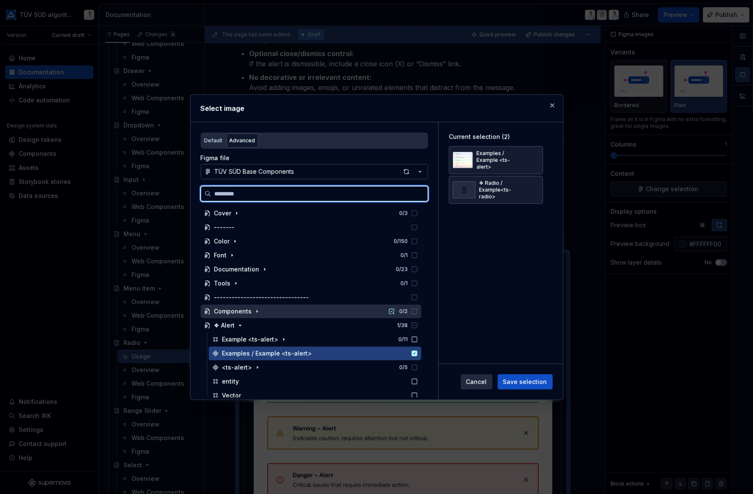
scroll to position [85, 0]
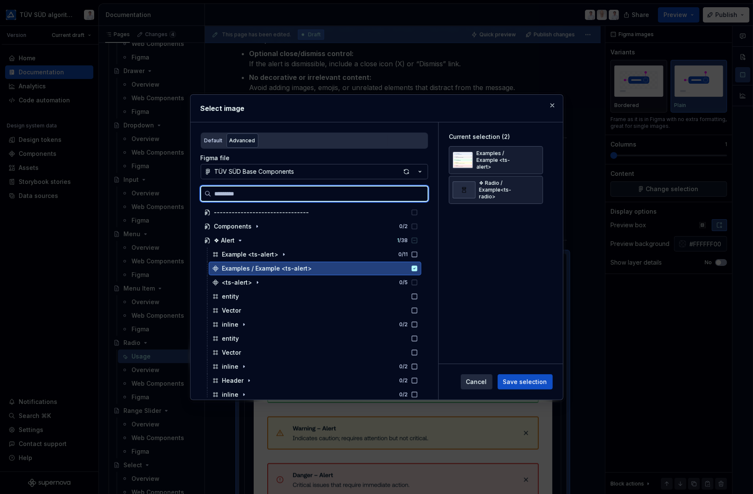
click at [413, 267] on icon at bounding box center [415, 268] width 6 height 6
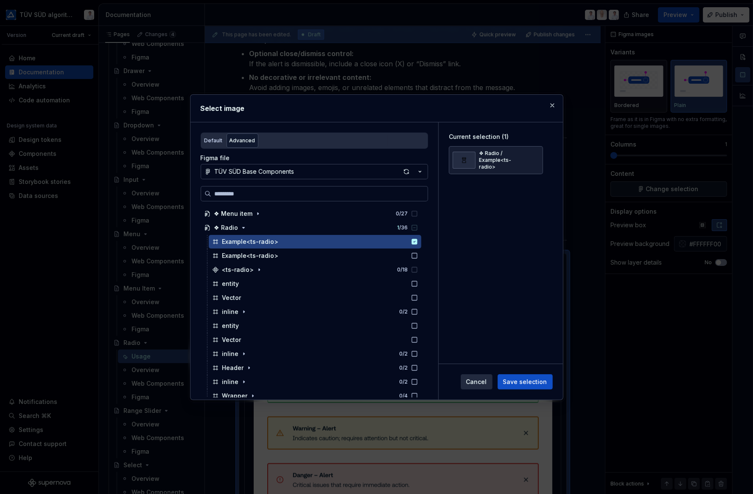
scroll to position [509, 0]
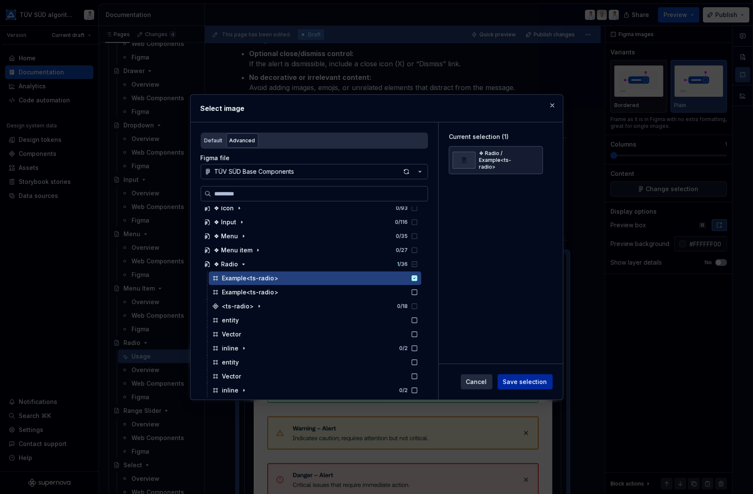
click at [510, 381] on span "Save selection" at bounding box center [525, 381] width 44 height 8
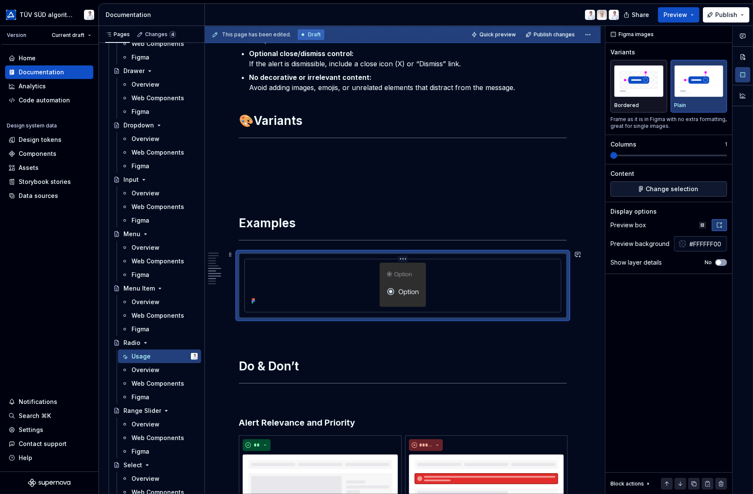
click at [401, 277] on img at bounding box center [403, 284] width 46 height 44
click at [666, 186] on span "Change selection" at bounding box center [672, 189] width 53 height 8
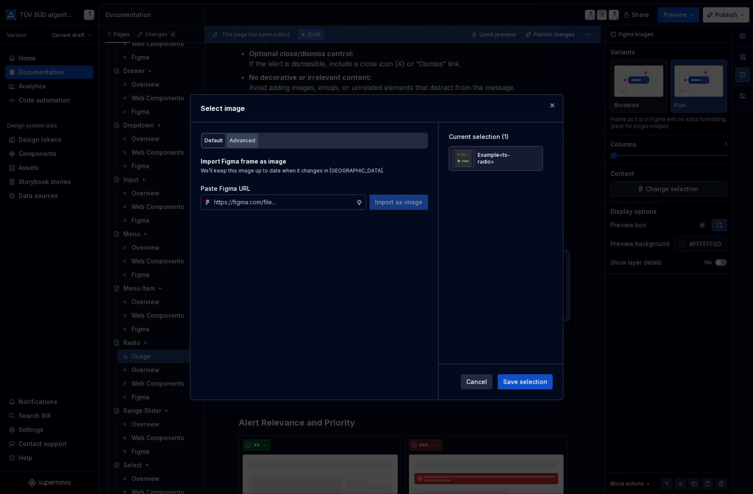
click at [244, 142] on div "Advanced" at bounding box center [243, 140] width 26 height 8
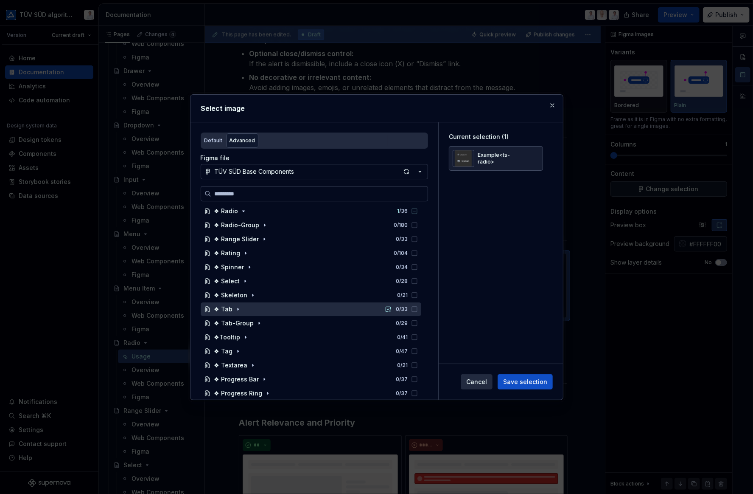
scroll to position [382, 0]
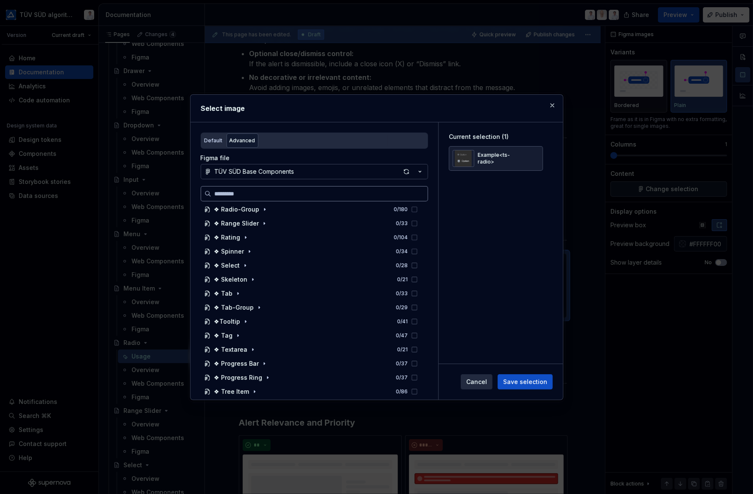
click at [244, 196] on input "search" at bounding box center [319, 193] width 216 height 8
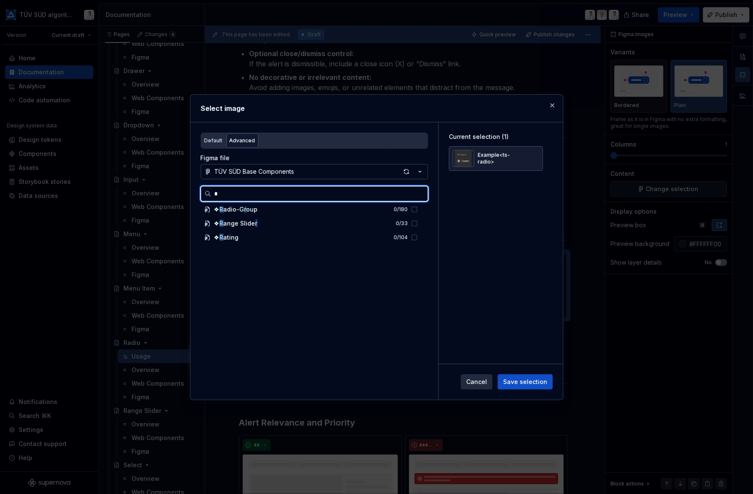
scroll to position [0, 0]
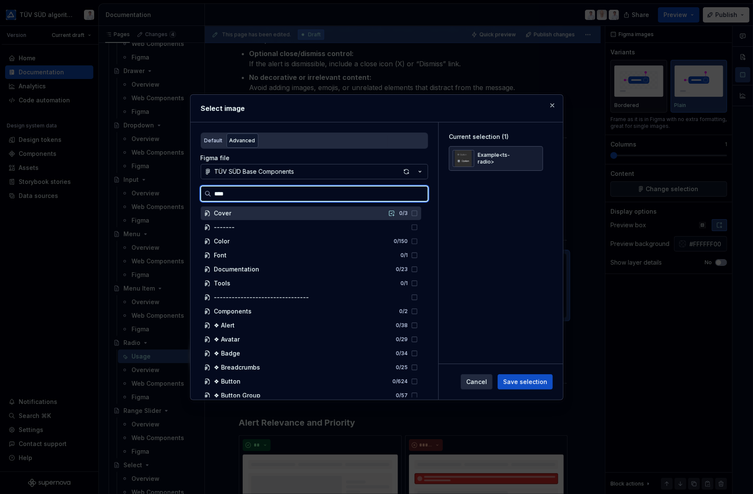
type input "*****"
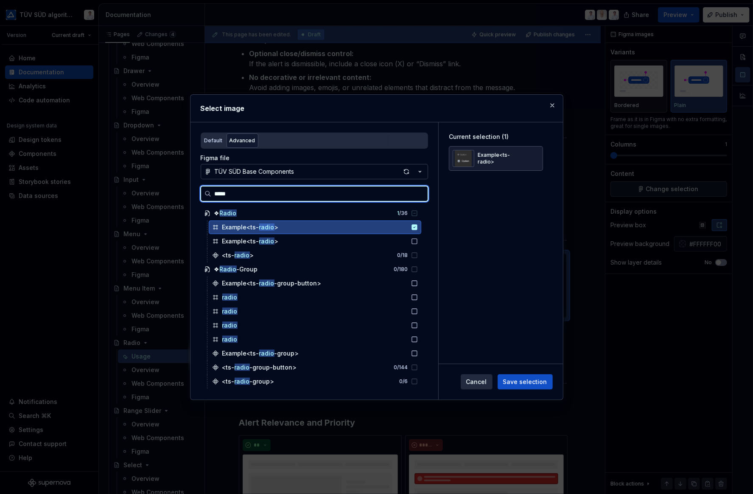
click at [415, 226] on icon at bounding box center [414, 227] width 7 height 7
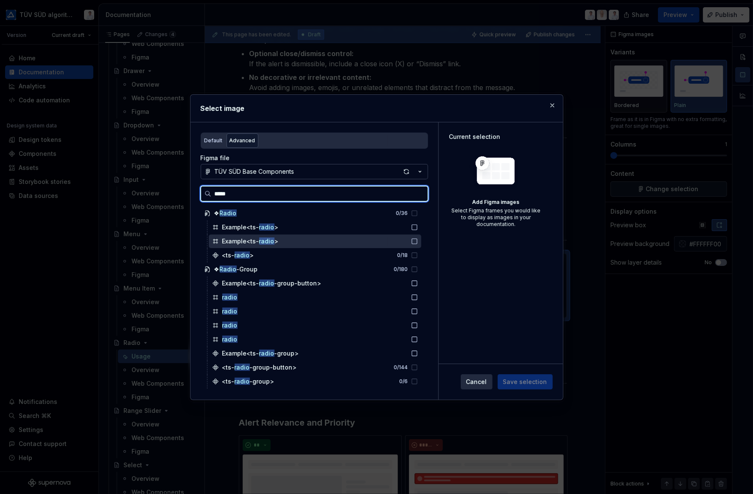
click at [413, 239] on icon at bounding box center [414, 241] width 7 height 7
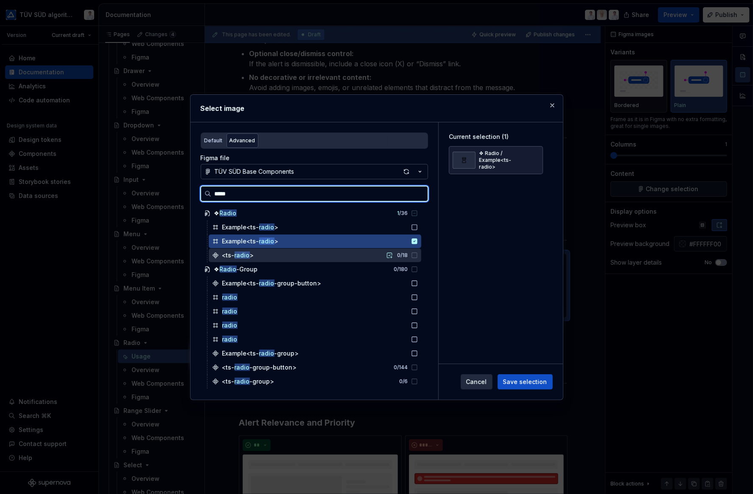
click at [415, 254] on icon at bounding box center [414, 255] width 7 height 7
click at [414, 253] on icon at bounding box center [414, 255] width 7 height 7
click at [390, 254] on button "button" at bounding box center [390, 255] width 12 height 12
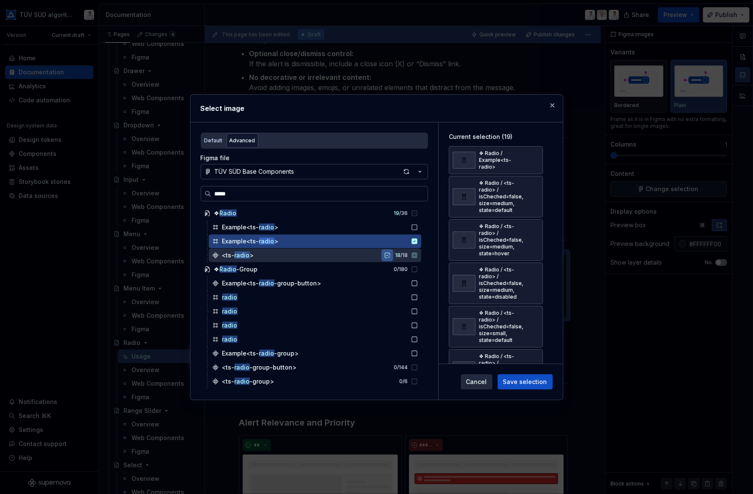
type textarea "*"
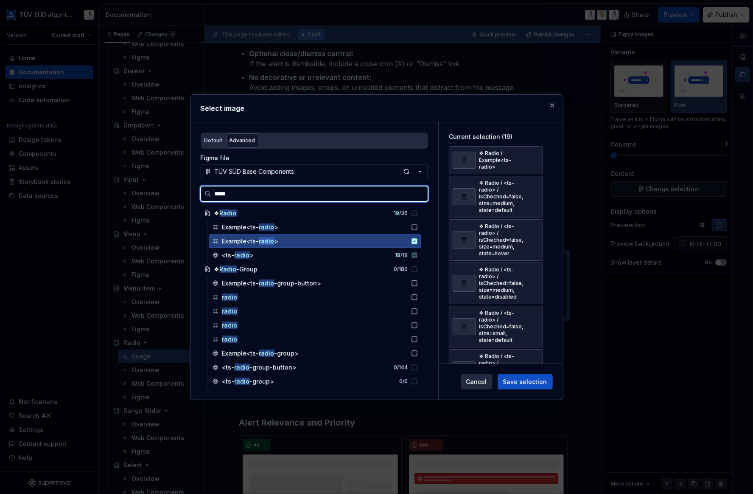
click at [414, 239] on icon at bounding box center [415, 241] width 6 height 6
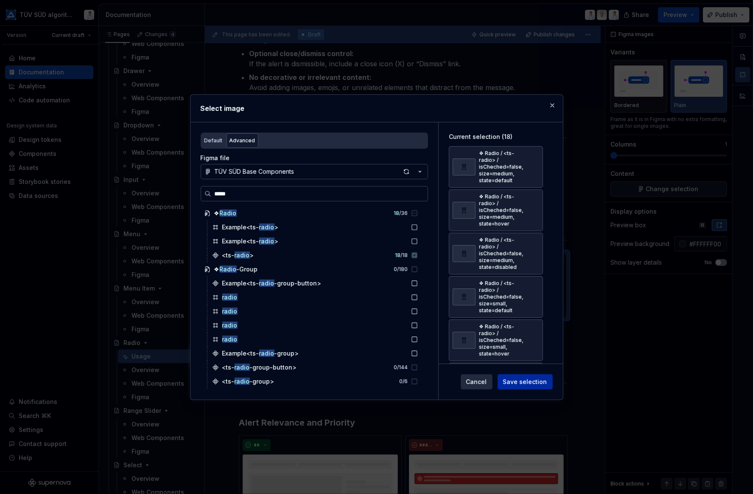
click at [520, 379] on span "Save selection" at bounding box center [525, 381] width 44 height 8
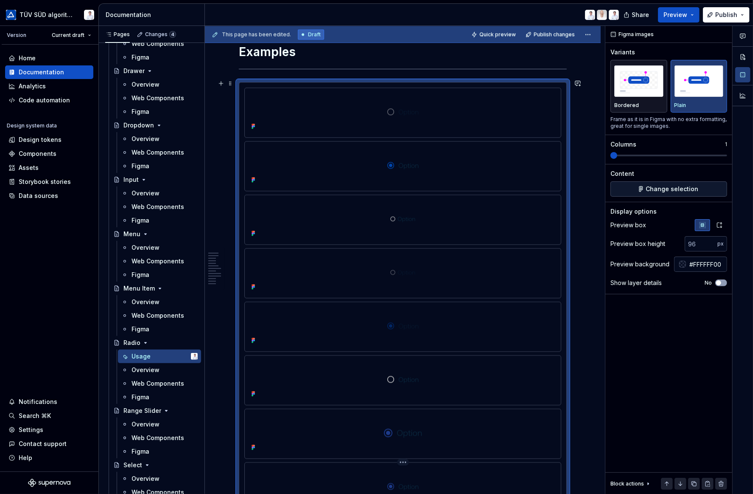
scroll to position [1401, 0]
click at [326, 112] on div at bounding box center [402, 113] width 309 height 41
click at [680, 263] on div at bounding box center [683, 264] width 7 height 7
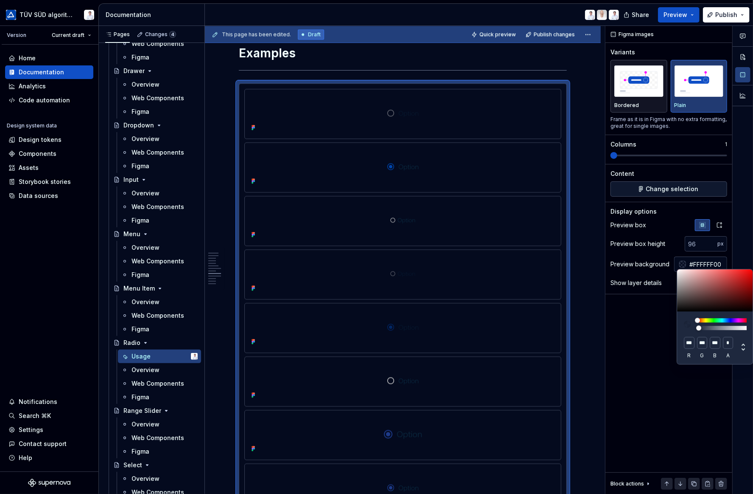
type input "#FFFFFF05"
type input "**********"
type input "#FFFFFF0A"
type input "**********"
type input "#FFFFFF12"
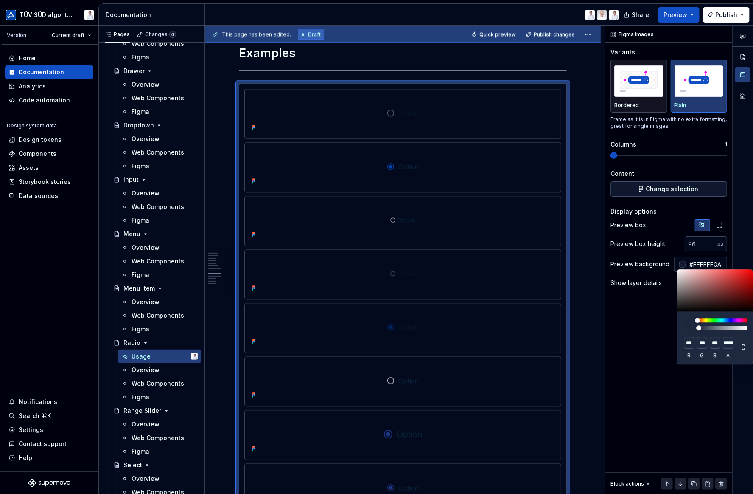
type input "**********"
type input "#FFFFFF1C"
type input "**********"
type input "#FFFFFF26"
type input "**********"
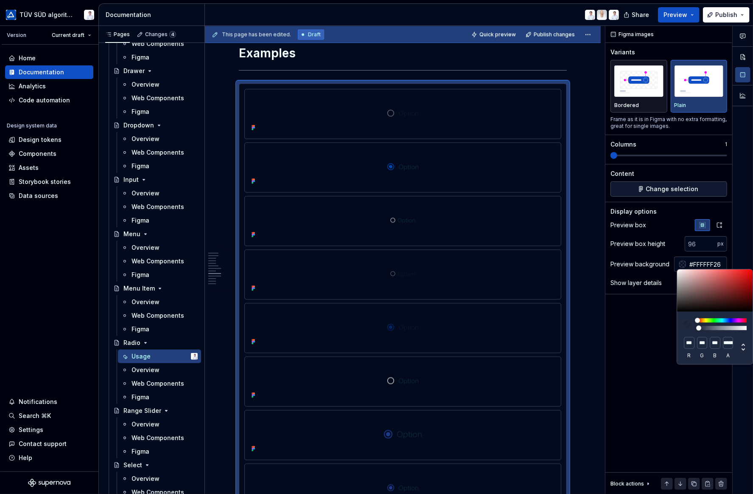
type input "#FFFFFF30"
type input "**********"
type input "#FFFFFF40"
type input "**********"
type input "#FFFFFF4D"
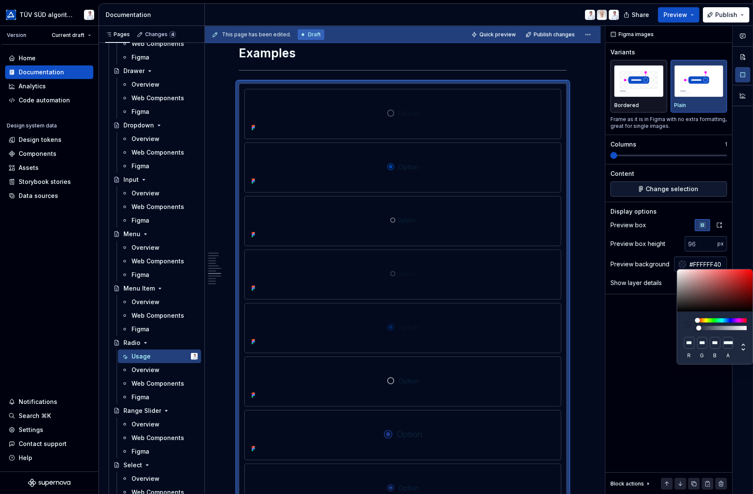
type input "**********"
type input "#FFFFFF5E"
type input "**********"
type input "#FFFFFF73"
type input "**********"
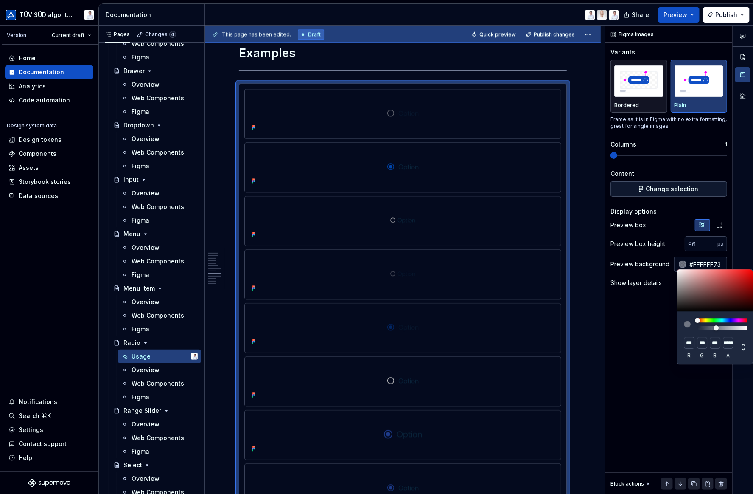
type input "#FFFFFF87"
type input "**********"
type input "#FFFFFF99"
type input "***"
type input "#FFFFFFA8"
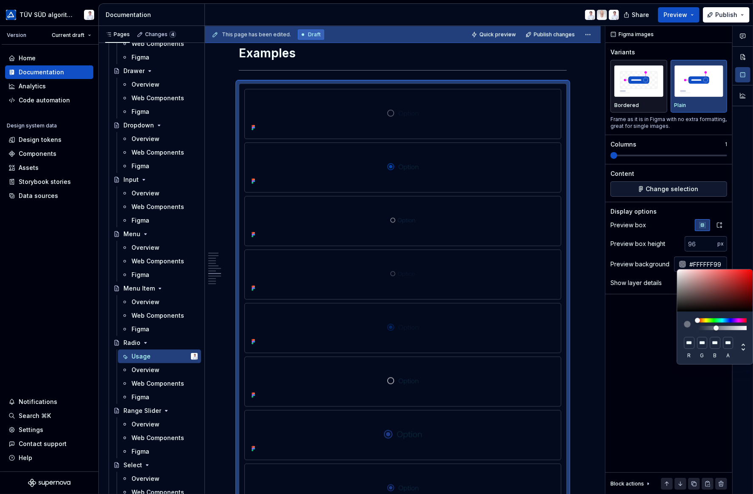
type input "**********"
type input "#FFFFFFB5"
type input "**********"
type input "#FFFFFFBF"
type input "**********"
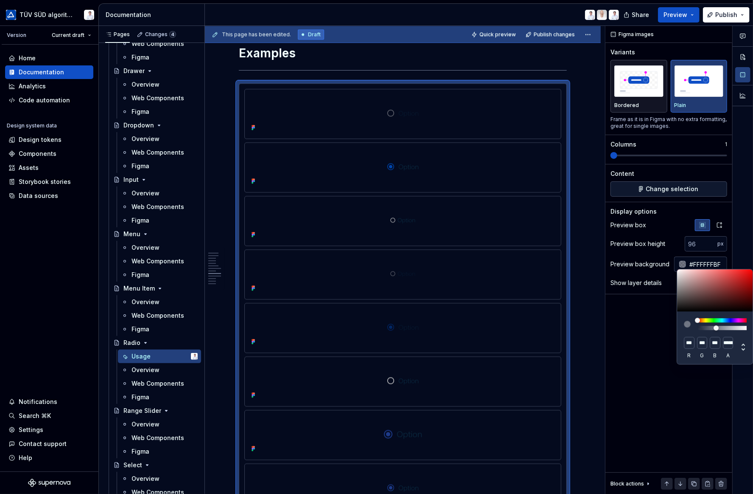
type input "#FFFFFFC7"
type input "**********"
type input "#FFFFFFCF"
type input "**********"
type input "#FFFFFFD9"
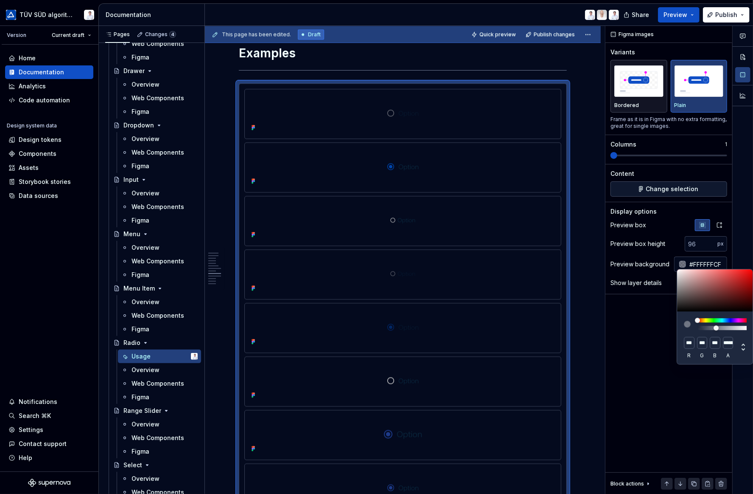
type input "**********"
type input "#FFFFFFE6"
type input "**********"
type input "#FFFFFFF0"
type input "**********"
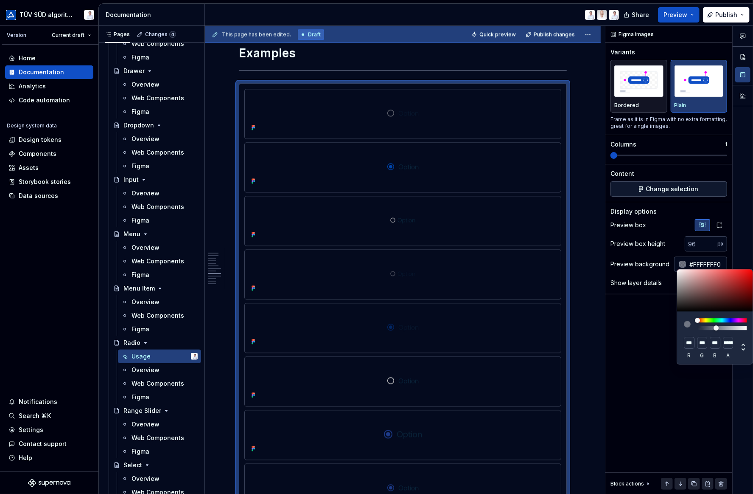
type input "#FFFFFFFC"
type input "**********"
type input "#FFFFFF"
type input "*"
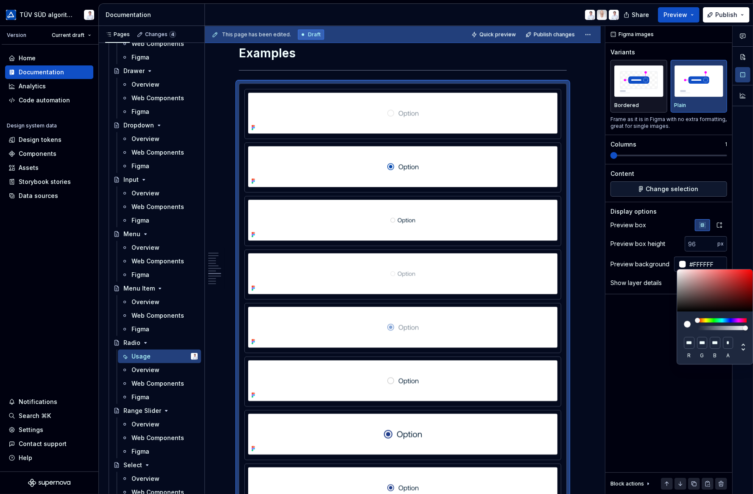
drag, startPoint x: 698, startPoint y: 328, endPoint x: 763, endPoint y: 329, distance: 65.0
click at [680, 329] on html "TÜV SÜD algorithm Version Current draft Home Documentation Analytics Code autom…" at bounding box center [376, 247] width 753 height 494
click at [606, 288] on div "Comments Open comments No comments yet Select ‘Comment’ from the block context …" at bounding box center [680, 260] width 148 height 468
click at [595, 301] on html "TÜV SÜD algorithm Version Current draft Home Documentation Analytics Code autom…" at bounding box center [376, 247] width 753 height 494
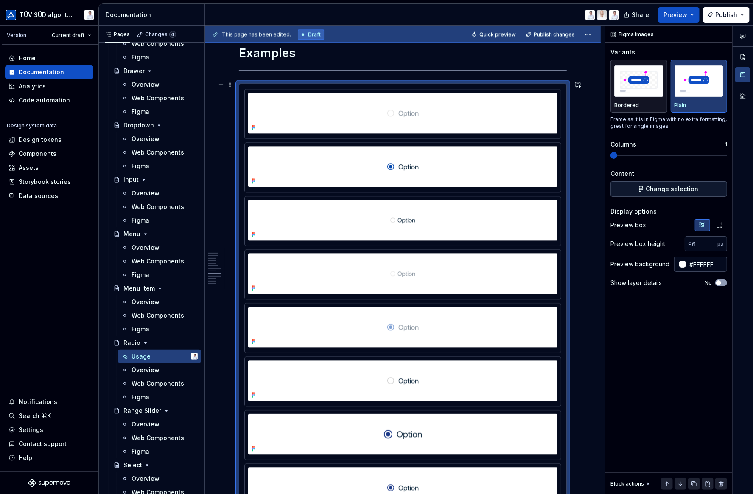
click at [585, 288] on div "**********" at bounding box center [403, 451] width 396 height 3408
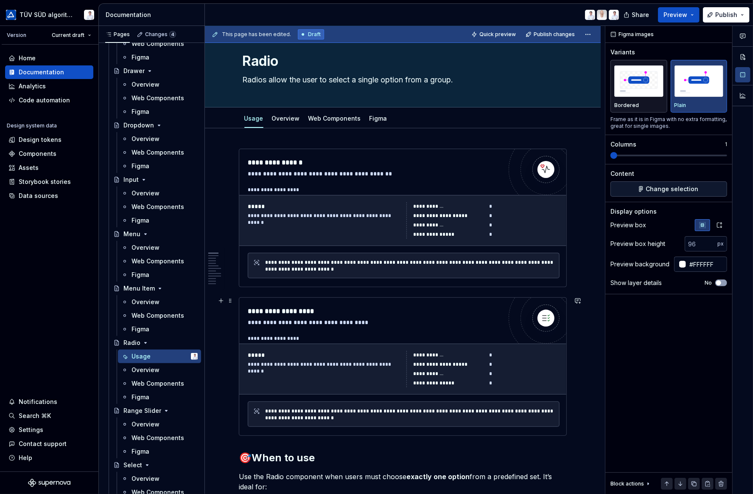
scroll to position [0, 0]
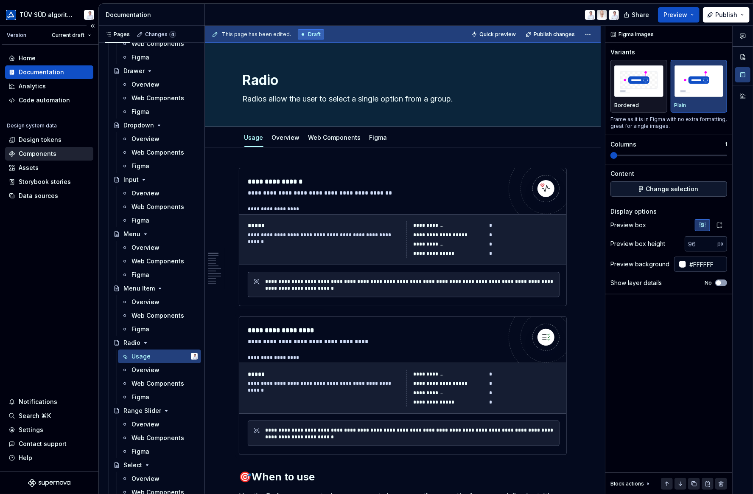
click at [35, 150] on div "Components" at bounding box center [38, 153] width 38 height 8
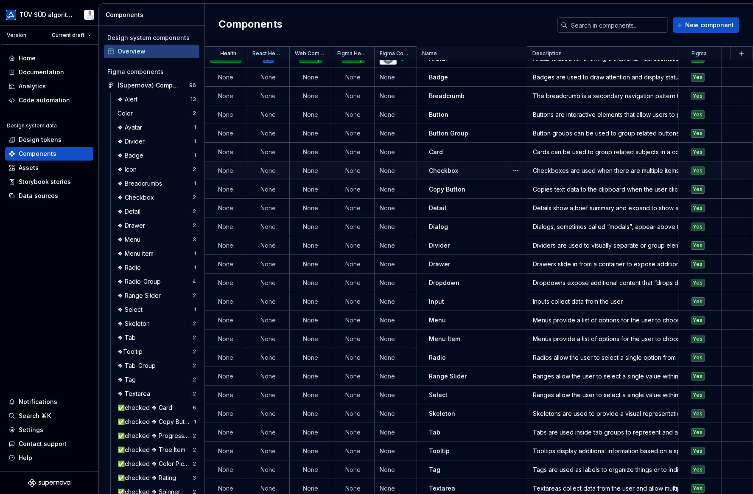
scroll to position [42, 0]
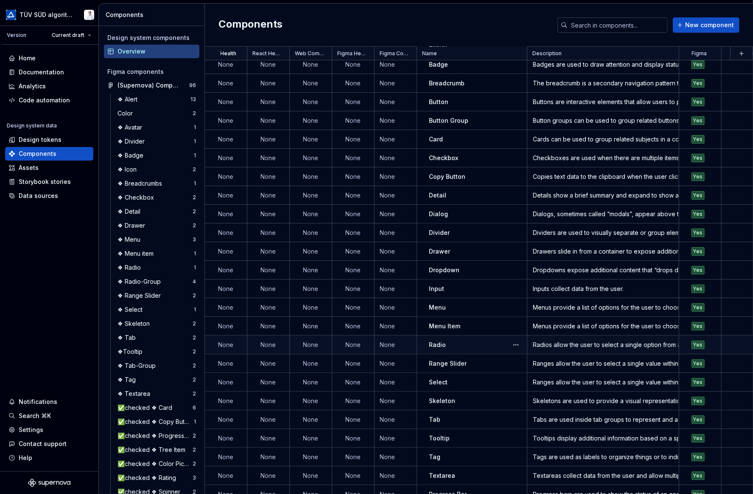
click at [225, 343] on td "None" at bounding box center [226, 344] width 42 height 19
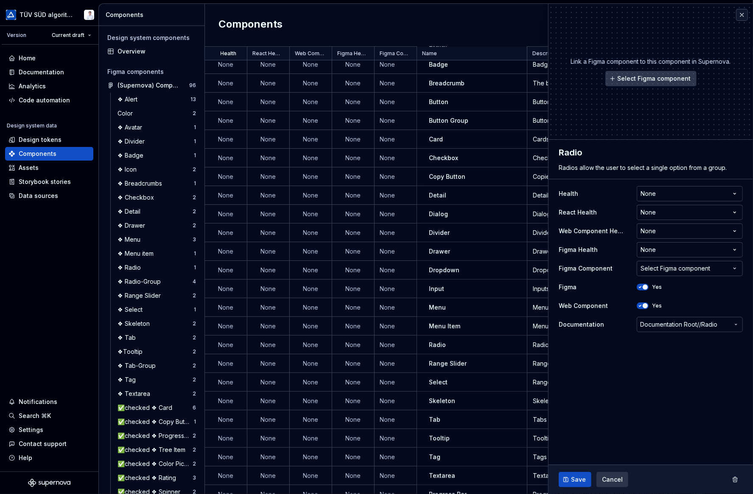
click at [615, 77] on button "Select Figma component" at bounding box center [651, 78] width 91 height 15
type textarea "*"
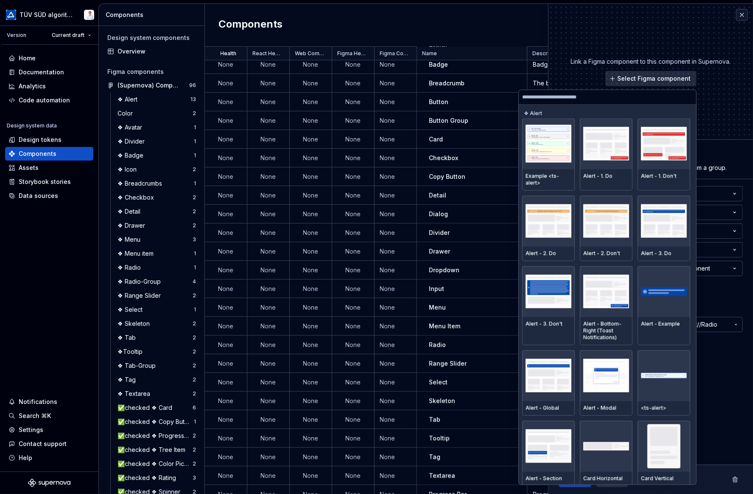
click at [557, 96] on input "search" at bounding box center [607, 97] width 177 height 7
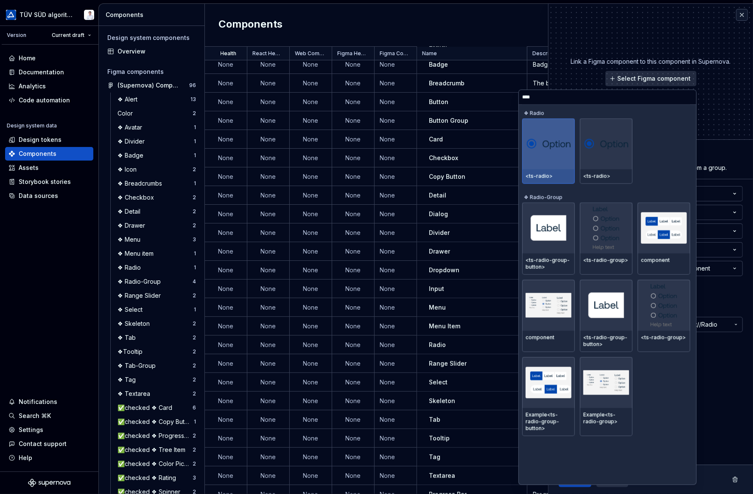
type input "*****"
click at [553, 147] on img at bounding box center [549, 143] width 46 height 17
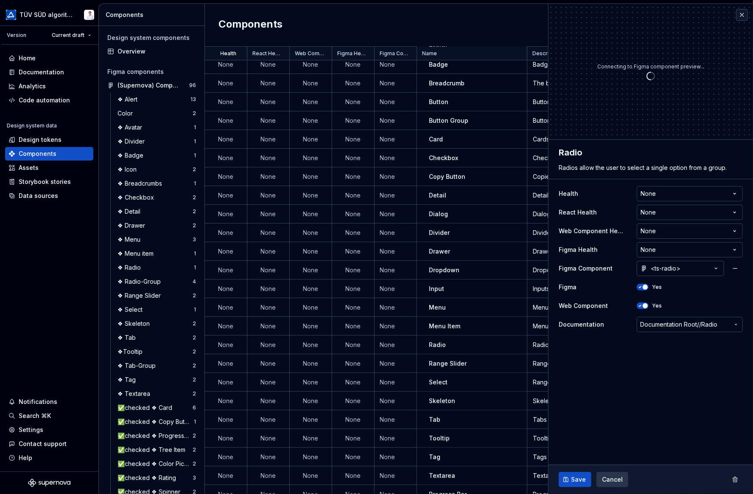
type textarea "*"
click at [650, 196] on html "TÜV SÜD algorithm Version Current draft Home Documentation Analytics Code autom…" at bounding box center [376, 247] width 753 height 494
click at [651, 179] on html "TÜV SÜD algorithm Version Current draft Home Documentation Analytics Code autom…" at bounding box center [376, 247] width 753 height 494
click at [657, 212] on html "TÜV SÜD algorithm Version Current draft Home Documentation Analytics Code autom…" at bounding box center [376, 247] width 753 height 494
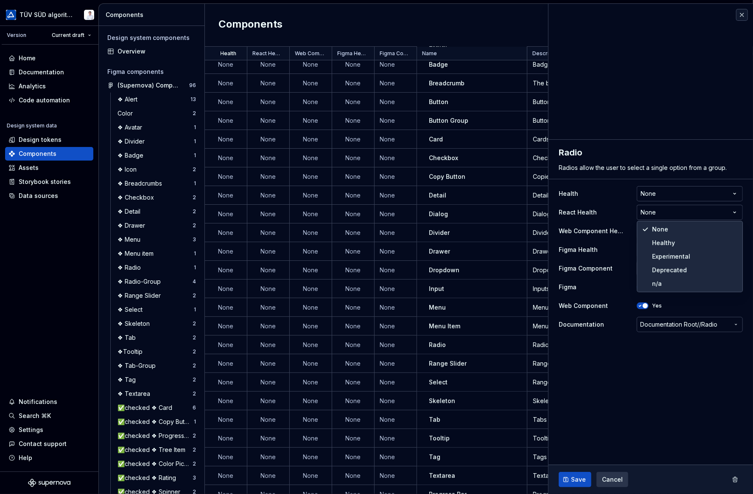
click at [659, 179] on html "TÜV SÜD algorithm Version Current draft Home Documentation Analytics Code autom…" at bounding box center [376, 247] width 753 height 494
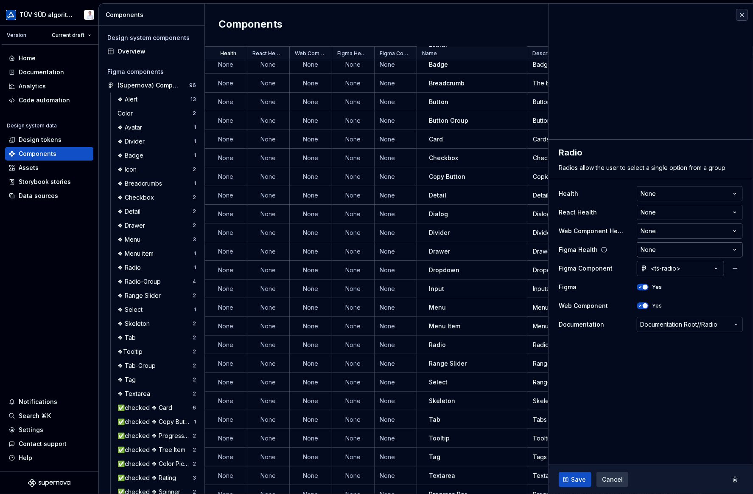
click at [655, 249] on html "TÜV SÜD algorithm Version Current draft Home Documentation Analytics Code autom…" at bounding box center [376, 247] width 753 height 494
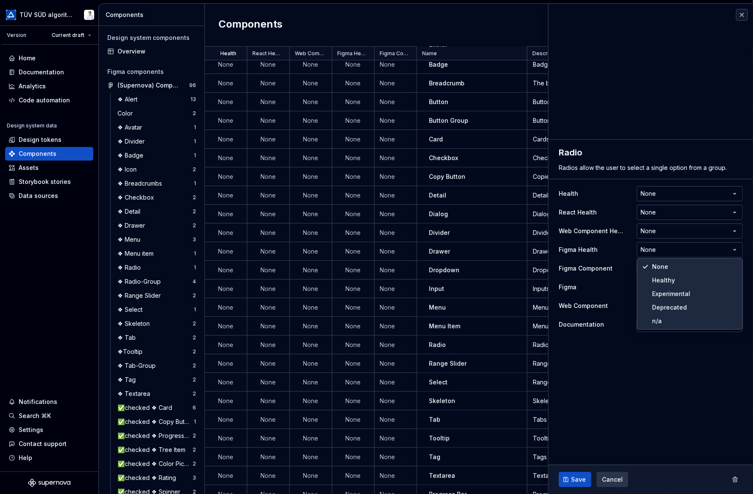
select select "**********"
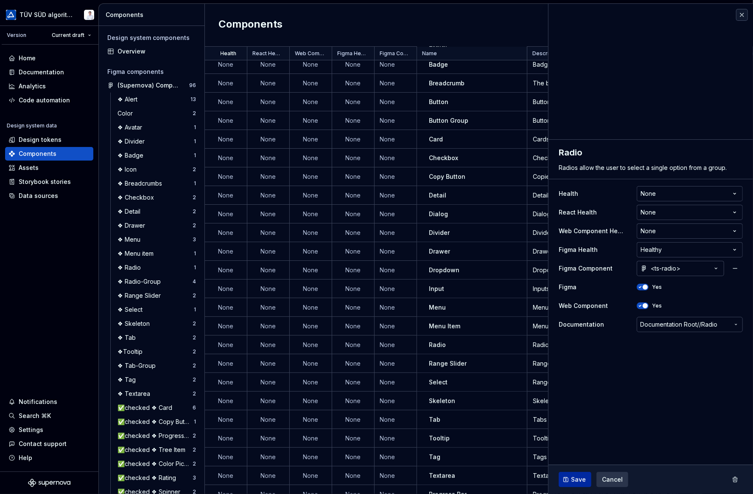
click at [571, 382] on span "Save" at bounding box center [578, 479] width 15 height 8
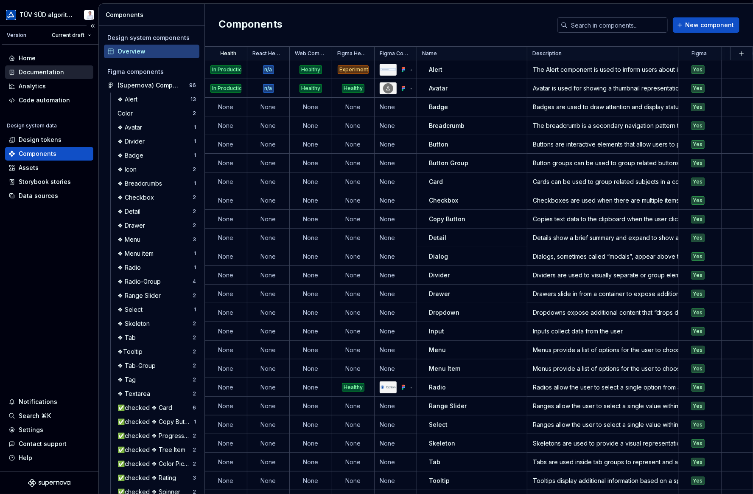
click at [45, 74] on div "Documentation" at bounding box center [41, 72] width 45 height 8
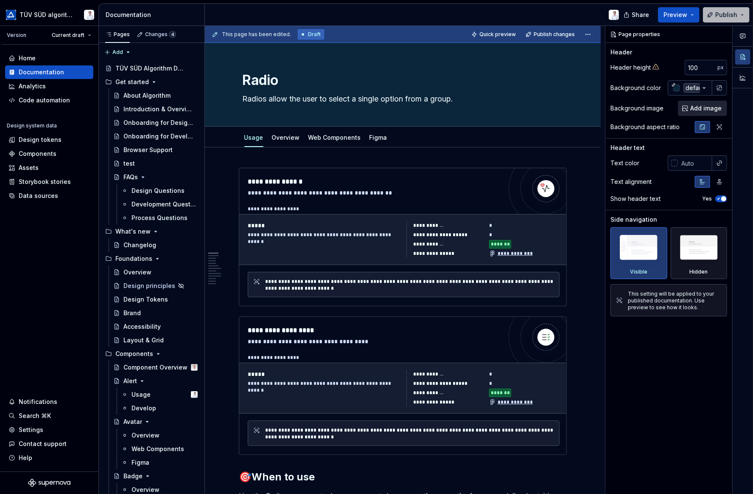
click at [680, 11] on span "Publish" at bounding box center [727, 15] width 22 height 8
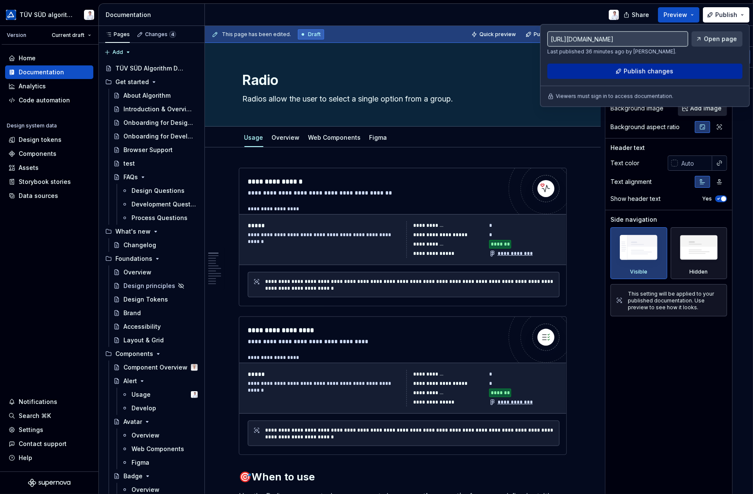
click at [649, 67] on span "Publish changes" at bounding box center [649, 71] width 50 height 8
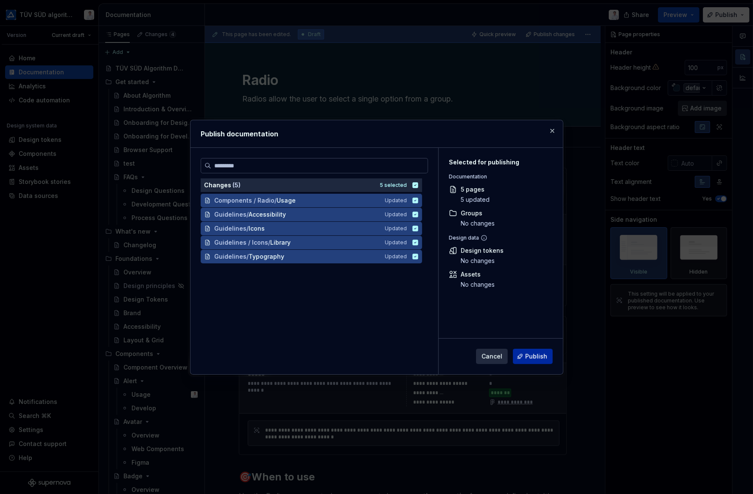
click at [538, 357] on span "Publish" at bounding box center [536, 356] width 22 height 8
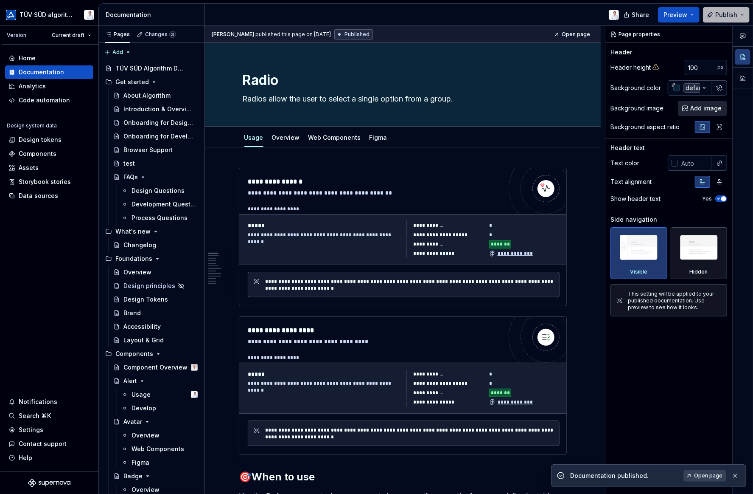
click at [680, 14] on span "Publish" at bounding box center [727, 15] width 22 height 8
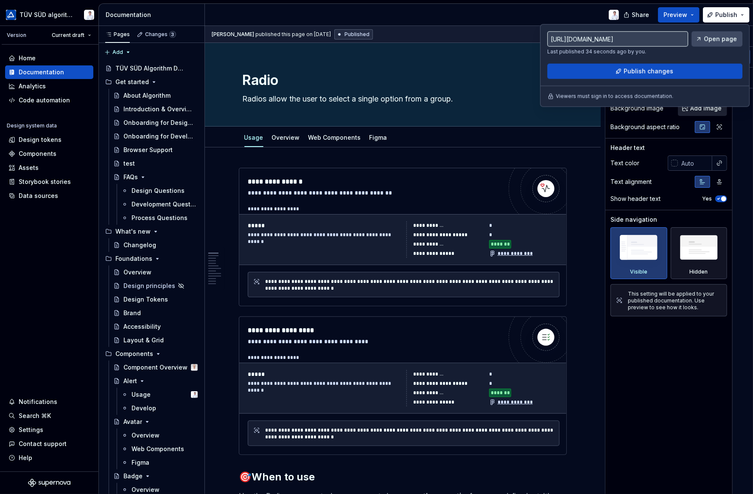
drag, startPoint x: 729, startPoint y: 14, endPoint x: 714, endPoint y: 39, distance: 29.3
click at [680, 39] on span "Open page" at bounding box center [720, 39] width 33 height 8
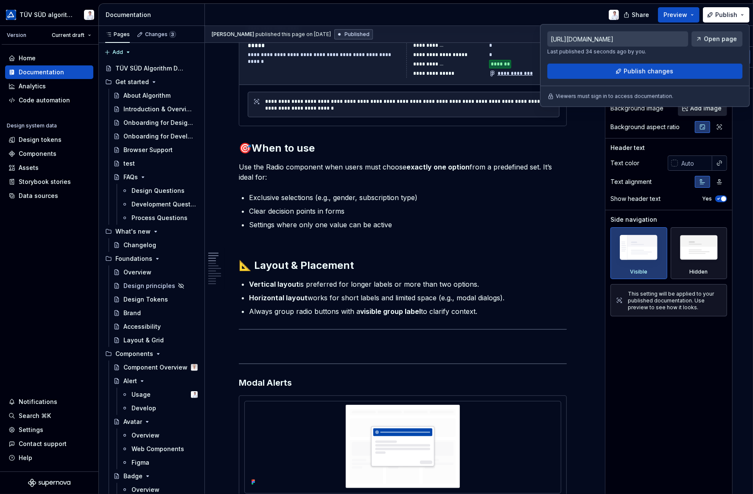
scroll to position [382, 0]
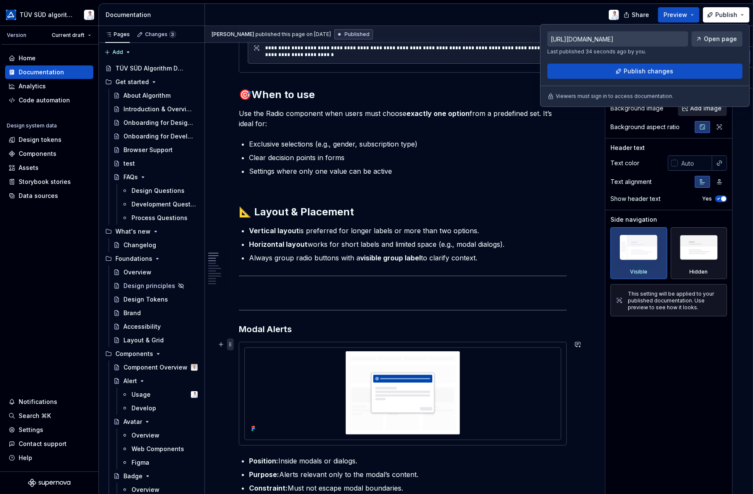
click at [229, 344] on span at bounding box center [230, 344] width 7 height 12
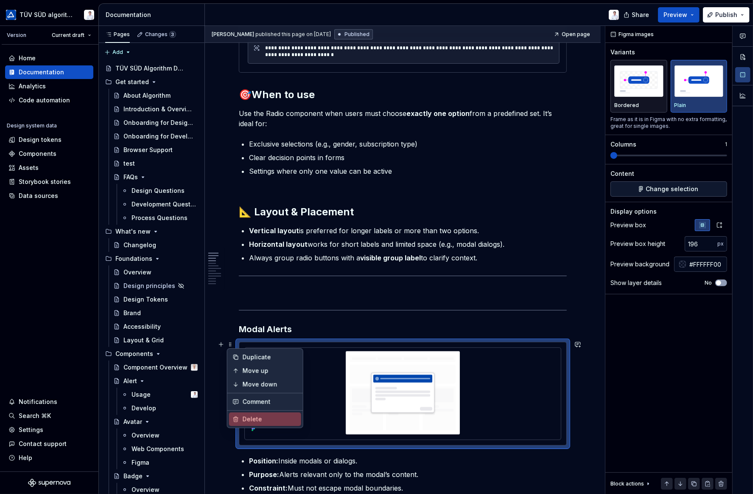
click at [252, 382] on div "Delete" at bounding box center [270, 419] width 55 height 8
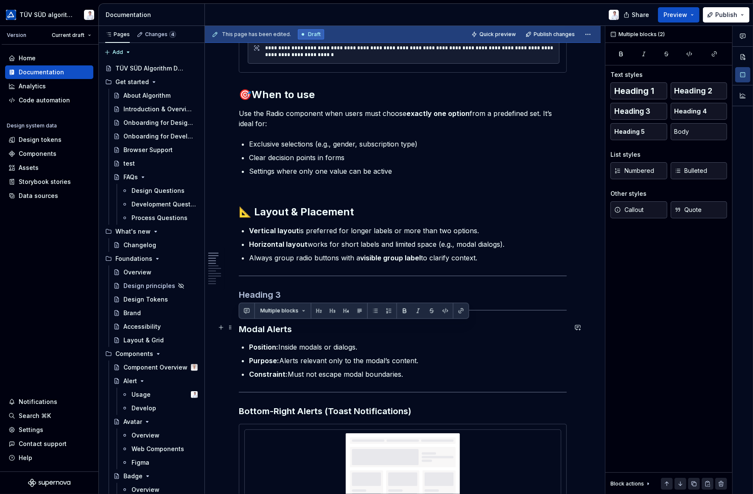
drag, startPoint x: 404, startPoint y: 370, endPoint x: 237, endPoint y: 323, distance: 173.9
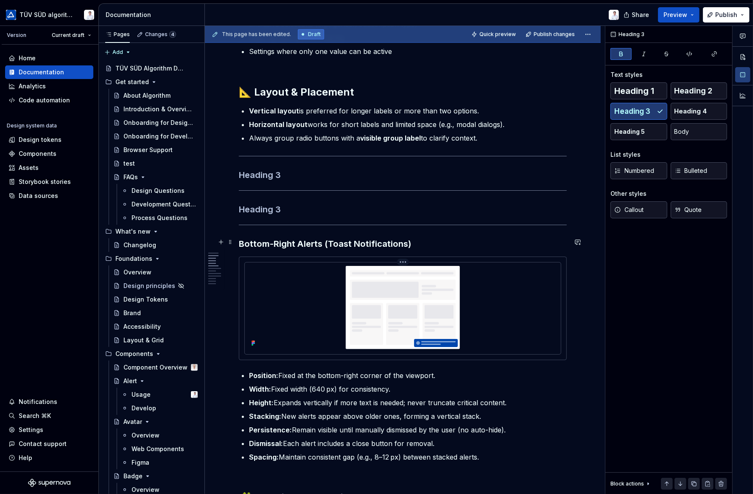
scroll to position [509, 0]
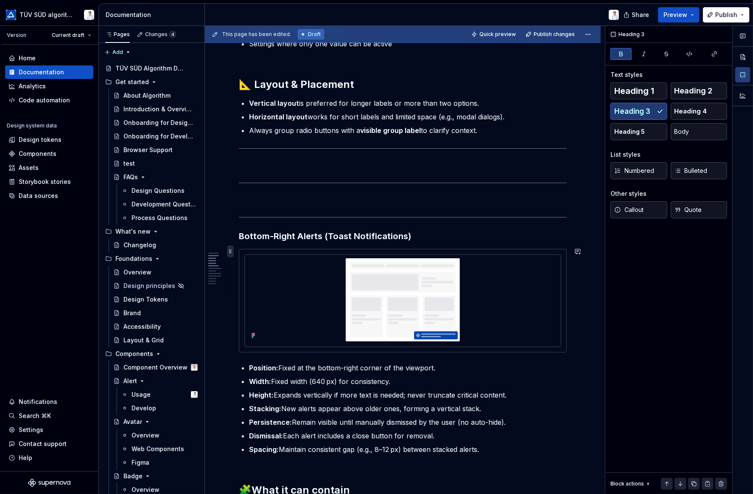
click at [231, 253] on span at bounding box center [230, 251] width 7 height 12
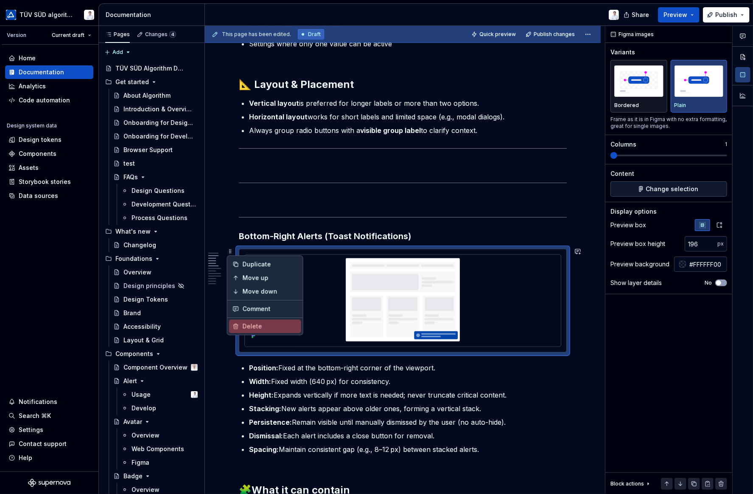
click at [255, 322] on div "Delete" at bounding box center [270, 326] width 55 height 8
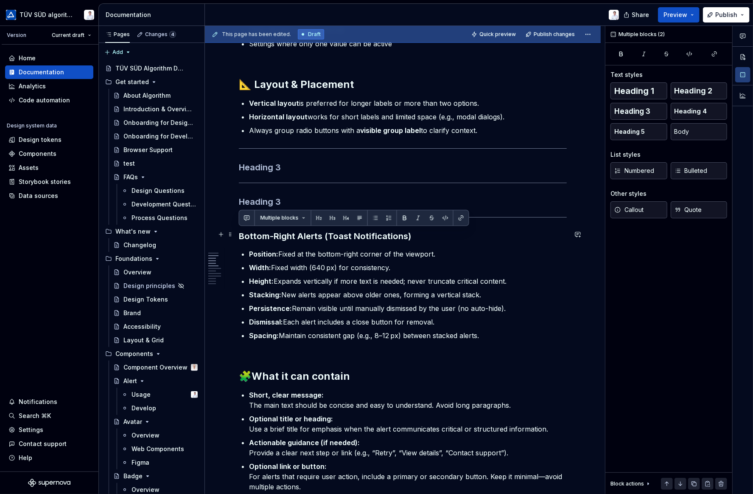
drag, startPoint x: 485, startPoint y: 334, endPoint x: 235, endPoint y: 237, distance: 268.1
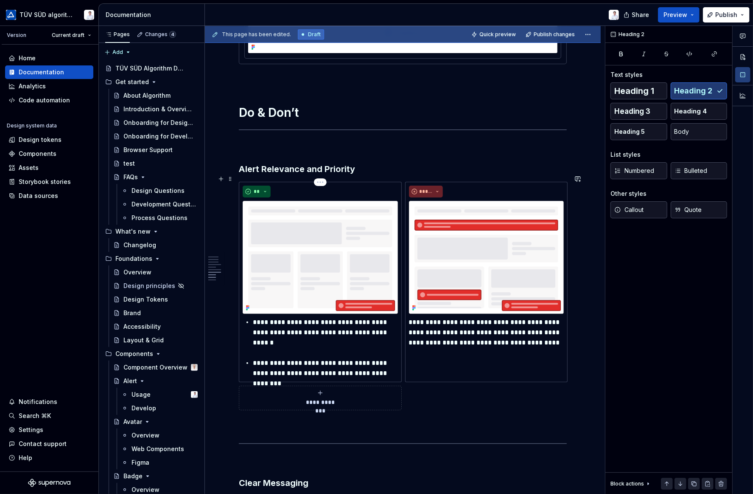
scroll to position [1613, 0]
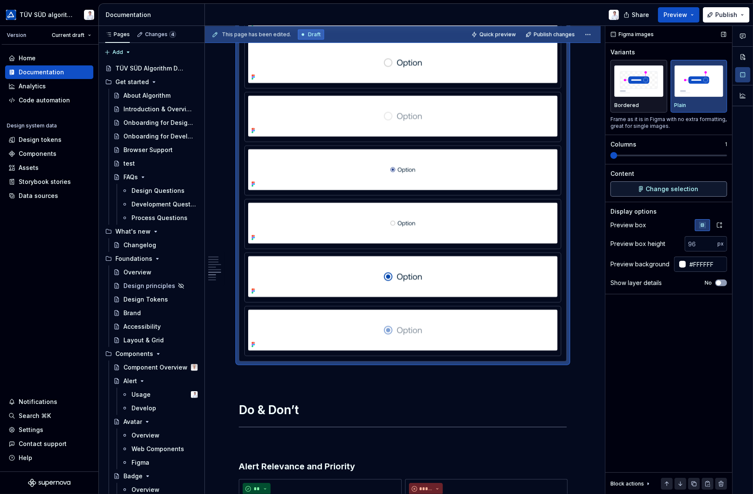
click at [673, 186] on span "Change selection" at bounding box center [672, 189] width 53 height 8
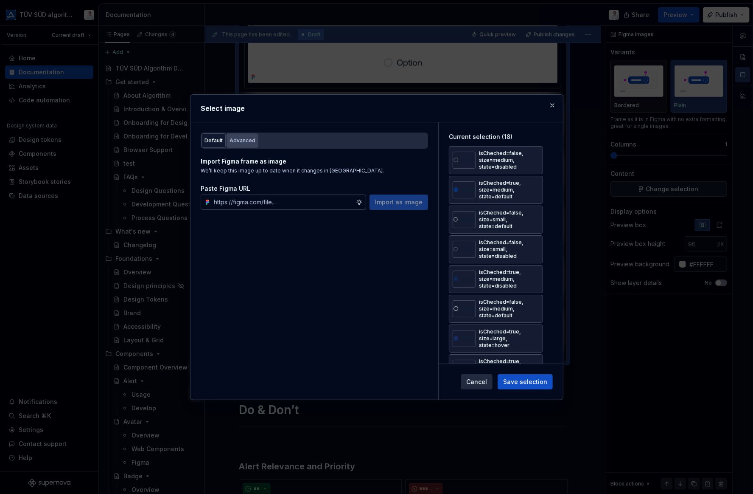
click at [236, 141] on div "Advanced" at bounding box center [243, 140] width 26 height 8
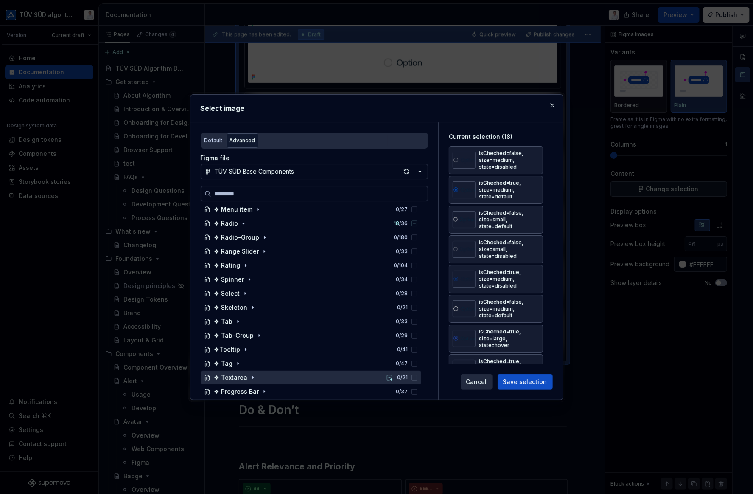
scroll to position [312, 0]
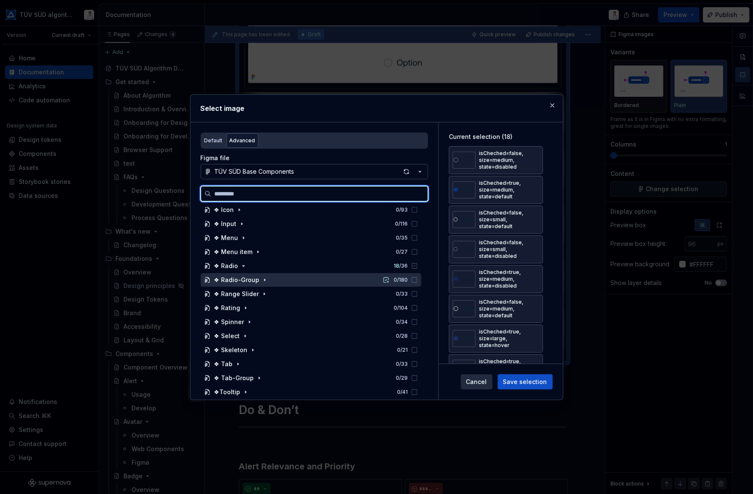
click at [237, 281] on div "❖ Radio-Group" at bounding box center [236, 279] width 45 height 8
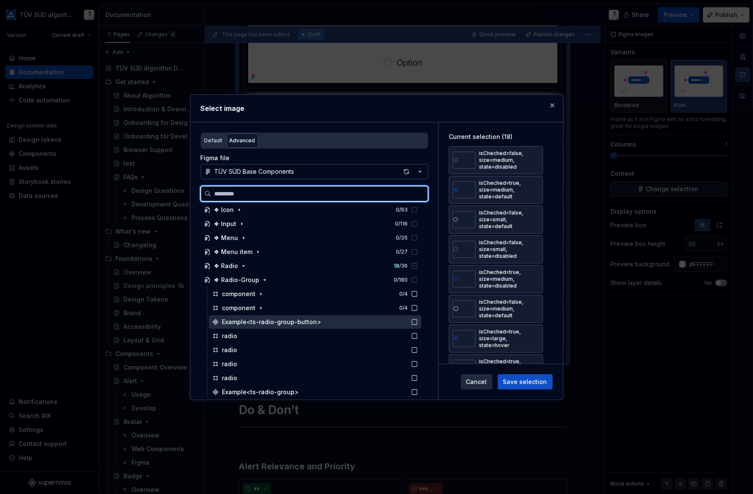
click at [243, 320] on div "Example<ts-radio-group-button>" at bounding box center [271, 321] width 99 height 8
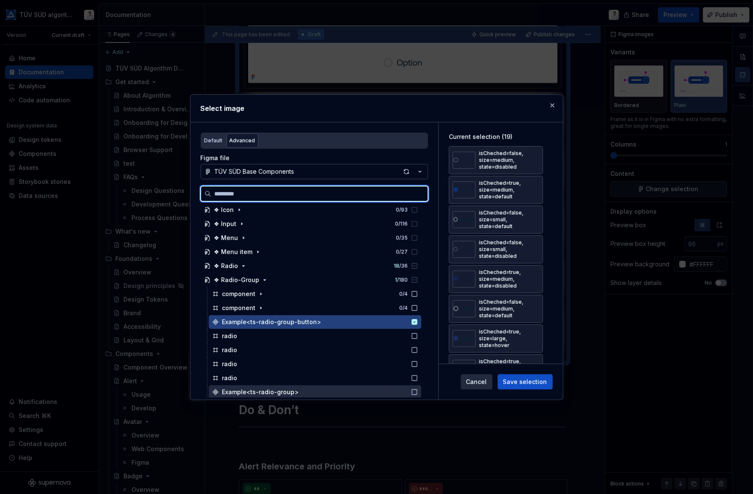
click at [291, 382] on div "Example<ts-radio-group>" at bounding box center [260, 392] width 77 height 8
click at [328, 319] on div "Example<ts-radio-group-button>" at bounding box center [315, 322] width 213 height 14
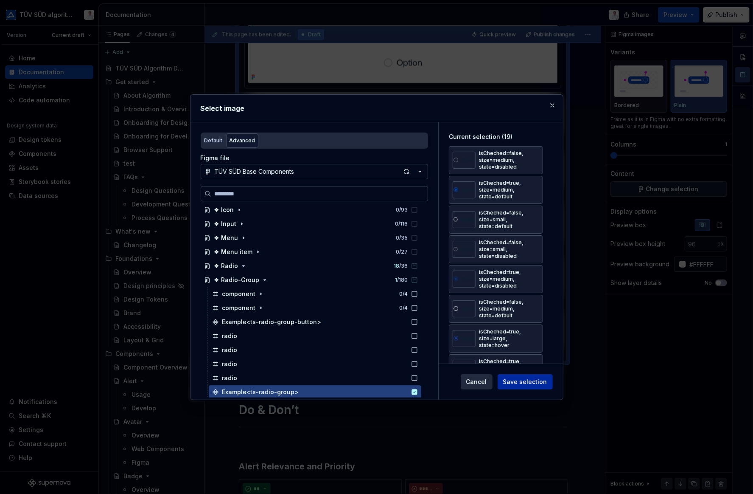
click at [525, 380] on span "Save selection" at bounding box center [525, 381] width 44 height 8
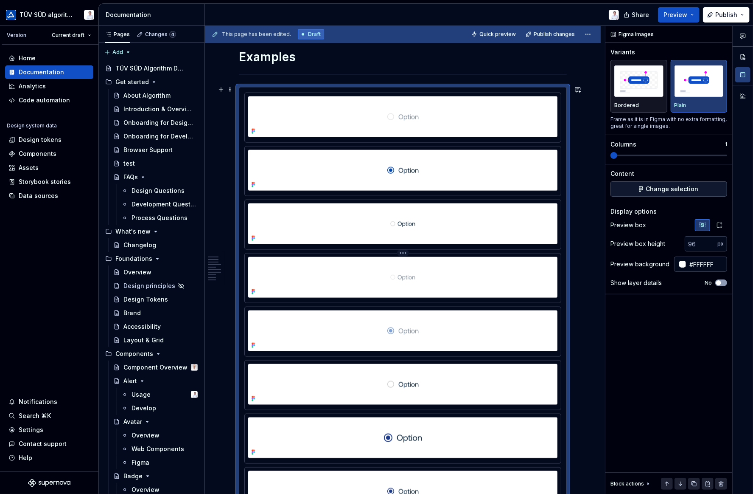
scroll to position [849, 0]
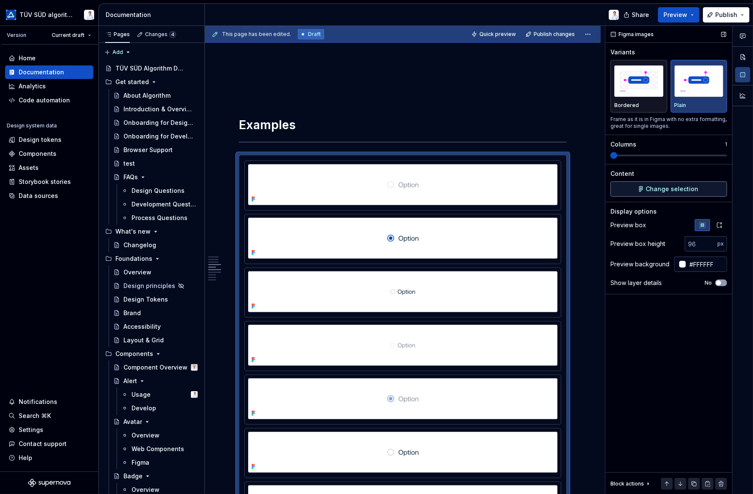
click at [666, 188] on span "Change selection" at bounding box center [672, 189] width 53 height 8
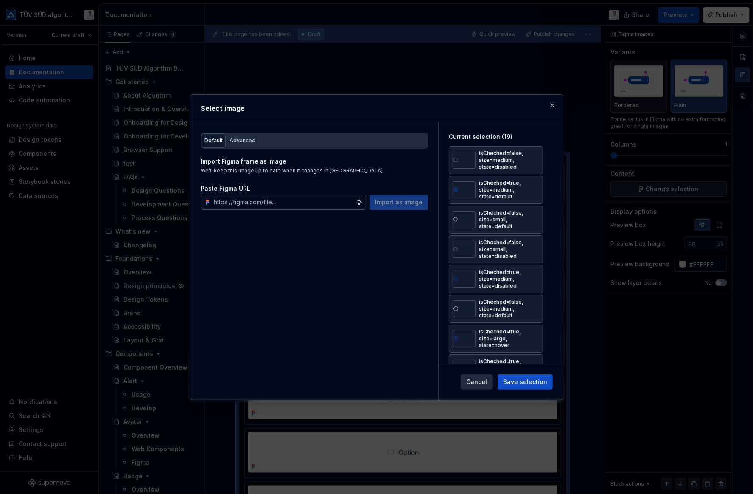
type textarea "*"
click at [242, 140] on div "Advanced" at bounding box center [243, 140] width 26 height 8
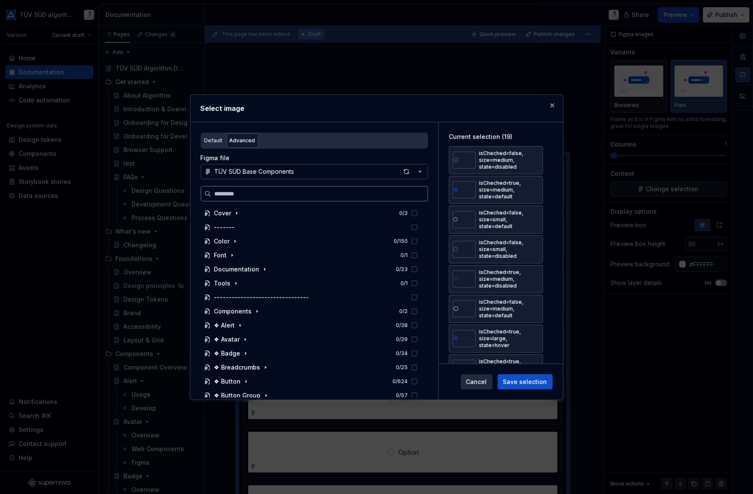
click at [236, 194] on input "search" at bounding box center [319, 193] width 216 height 8
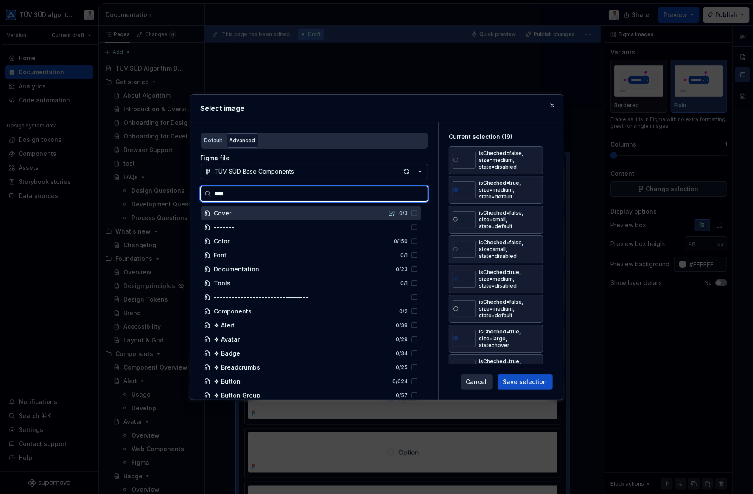
type input "*****"
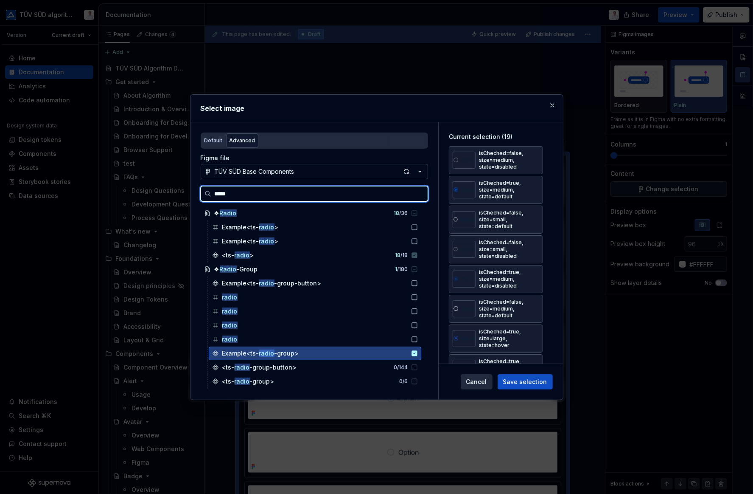
click at [414, 353] on icon at bounding box center [414, 353] width 7 height 7
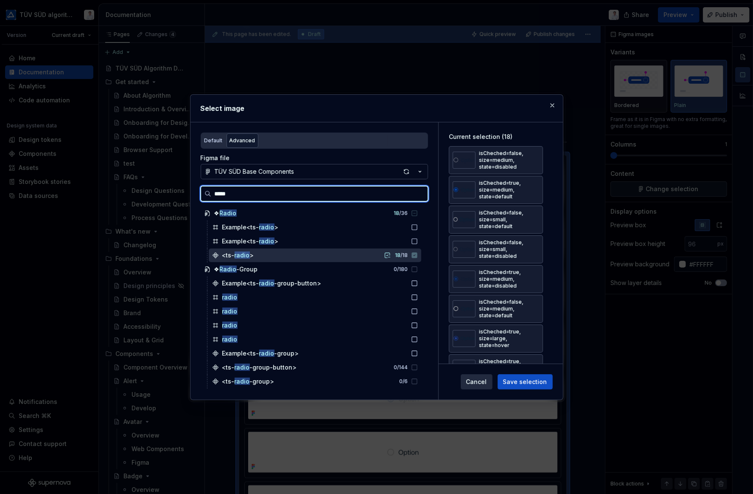
click at [243, 251] on mark "radio" at bounding box center [242, 254] width 15 height 7
click at [417, 255] on icon at bounding box center [415, 255] width 6 height 6
click at [389, 254] on button "button" at bounding box center [388, 255] width 12 height 12
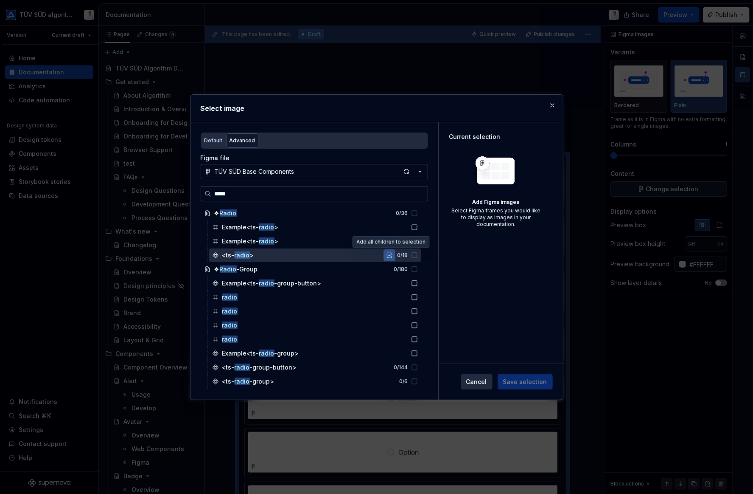
click at [389, 256] on button "button" at bounding box center [390, 255] width 12 height 12
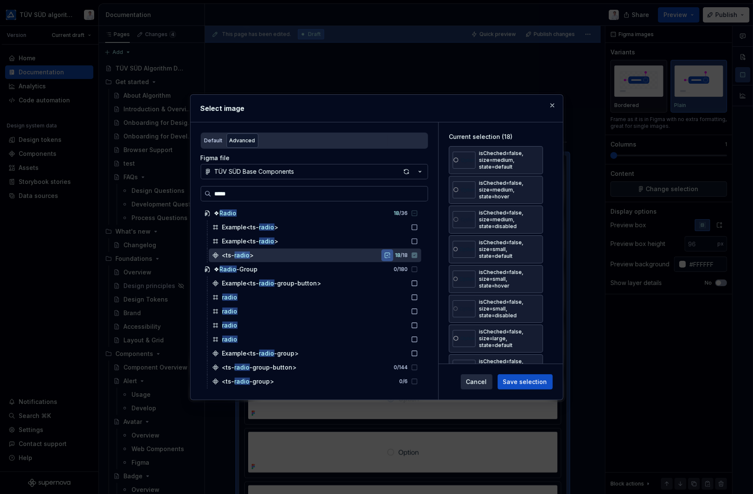
click at [389, 256] on button "button" at bounding box center [388, 255] width 12 height 12
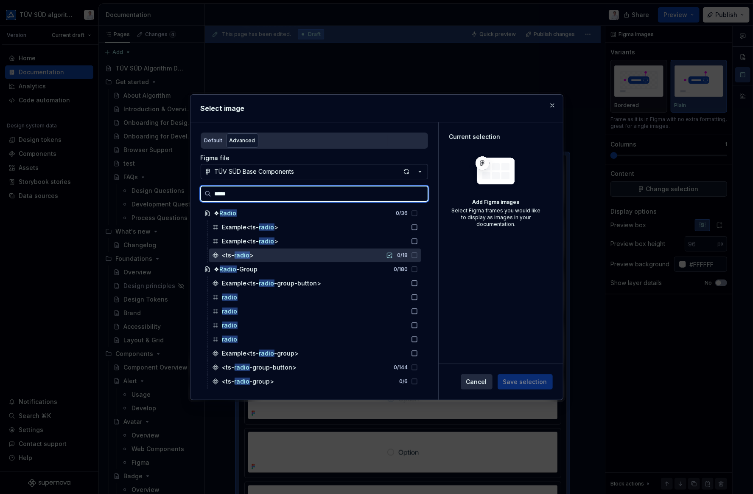
click at [414, 254] on icon at bounding box center [414, 255] width 7 height 7
click at [238, 253] on mark "radio" at bounding box center [242, 254] width 15 height 7
click at [221, 256] on div "<ts- radio >" at bounding box center [233, 255] width 42 height 8
click at [213, 253] on icon at bounding box center [215, 255] width 7 height 7
click at [412, 253] on icon at bounding box center [414, 255] width 7 height 7
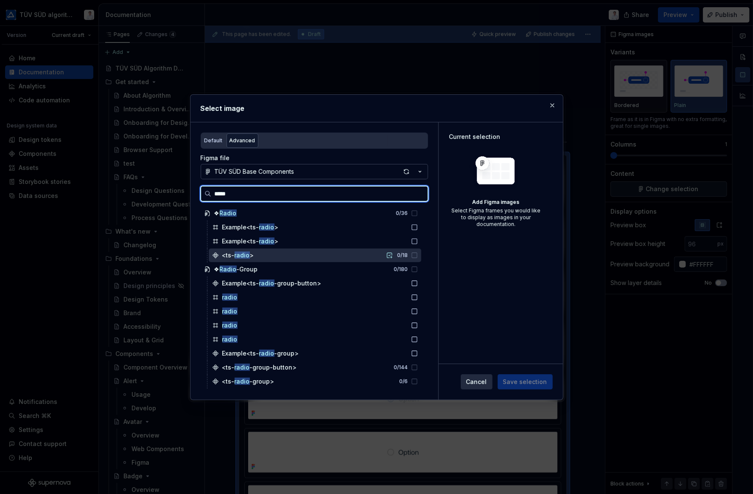
click at [413, 254] on icon at bounding box center [414, 255] width 7 height 7
click at [414, 255] on icon at bounding box center [414, 255] width 7 height 7
type textarea "*"
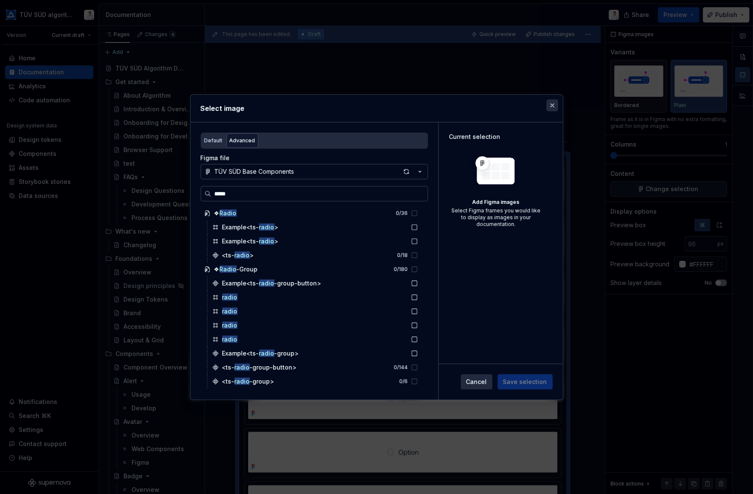
click at [554, 105] on button "button" at bounding box center [553, 105] width 12 height 12
